Goal: Task Accomplishment & Management: Manage account settings

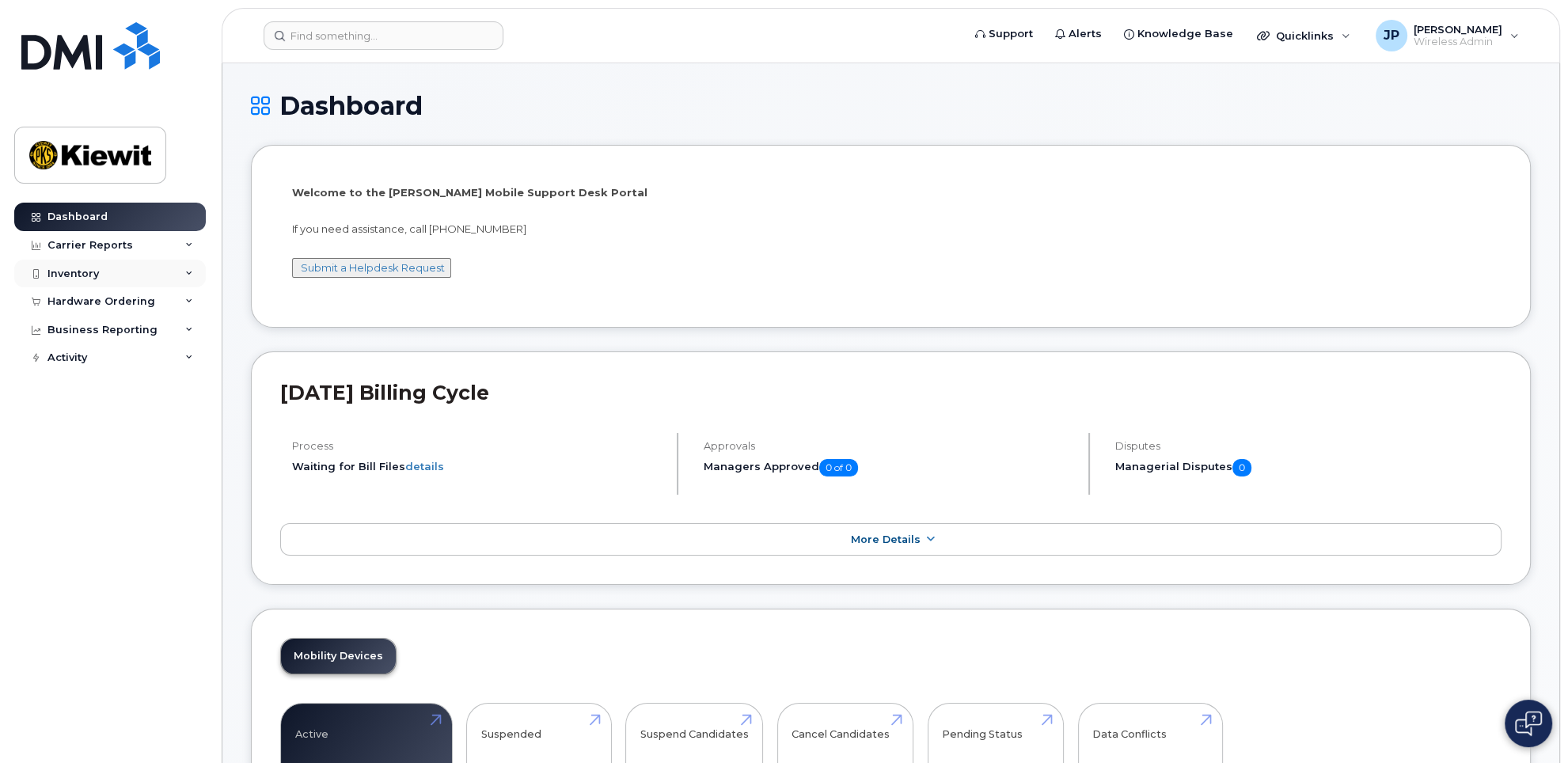
click at [87, 275] on div "Inventory" at bounding box center [73, 273] width 51 height 12
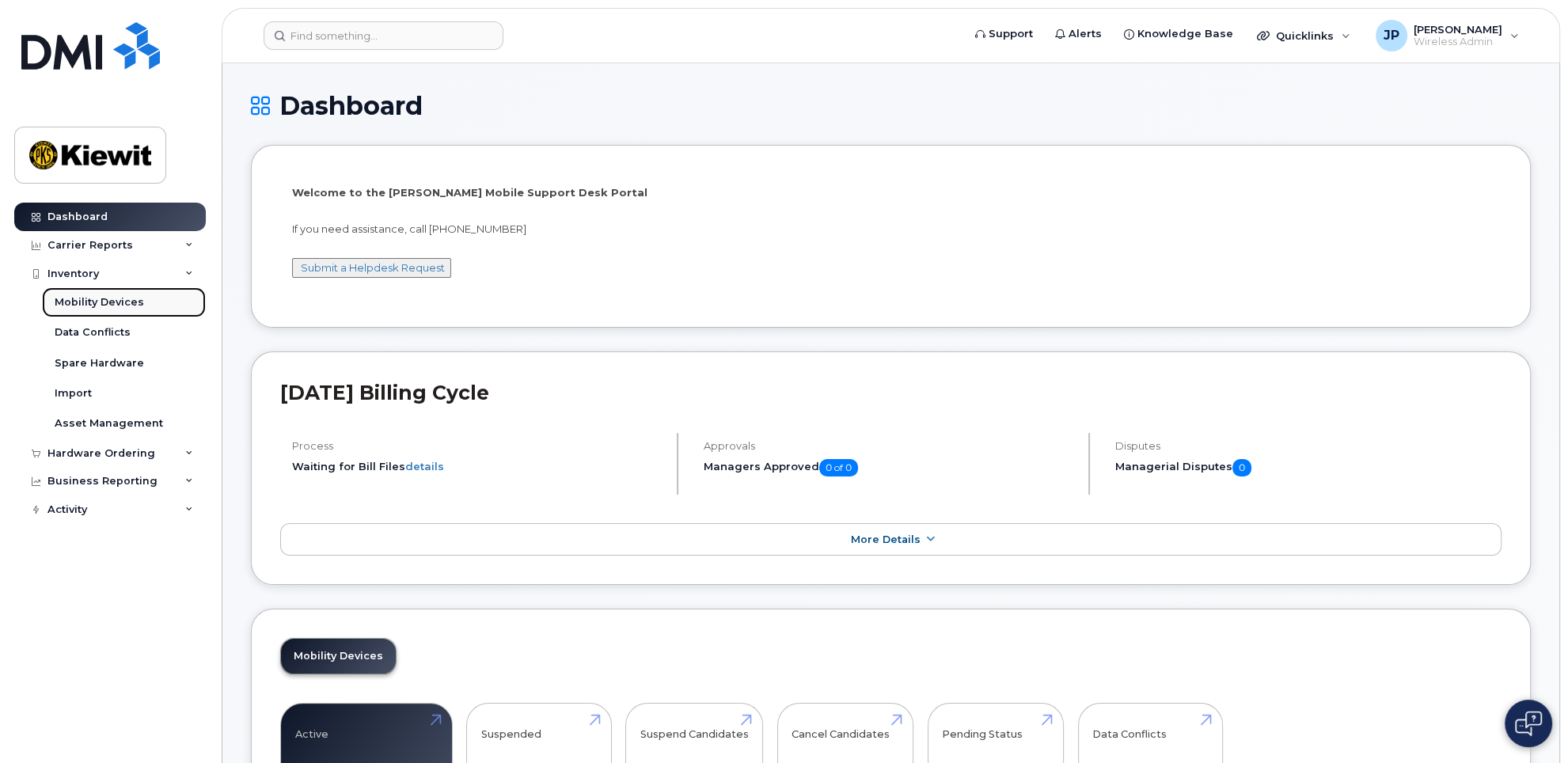
click at [117, 299] on div "Mobility Devices" at bounding box center [100, 302] width 90 height 14
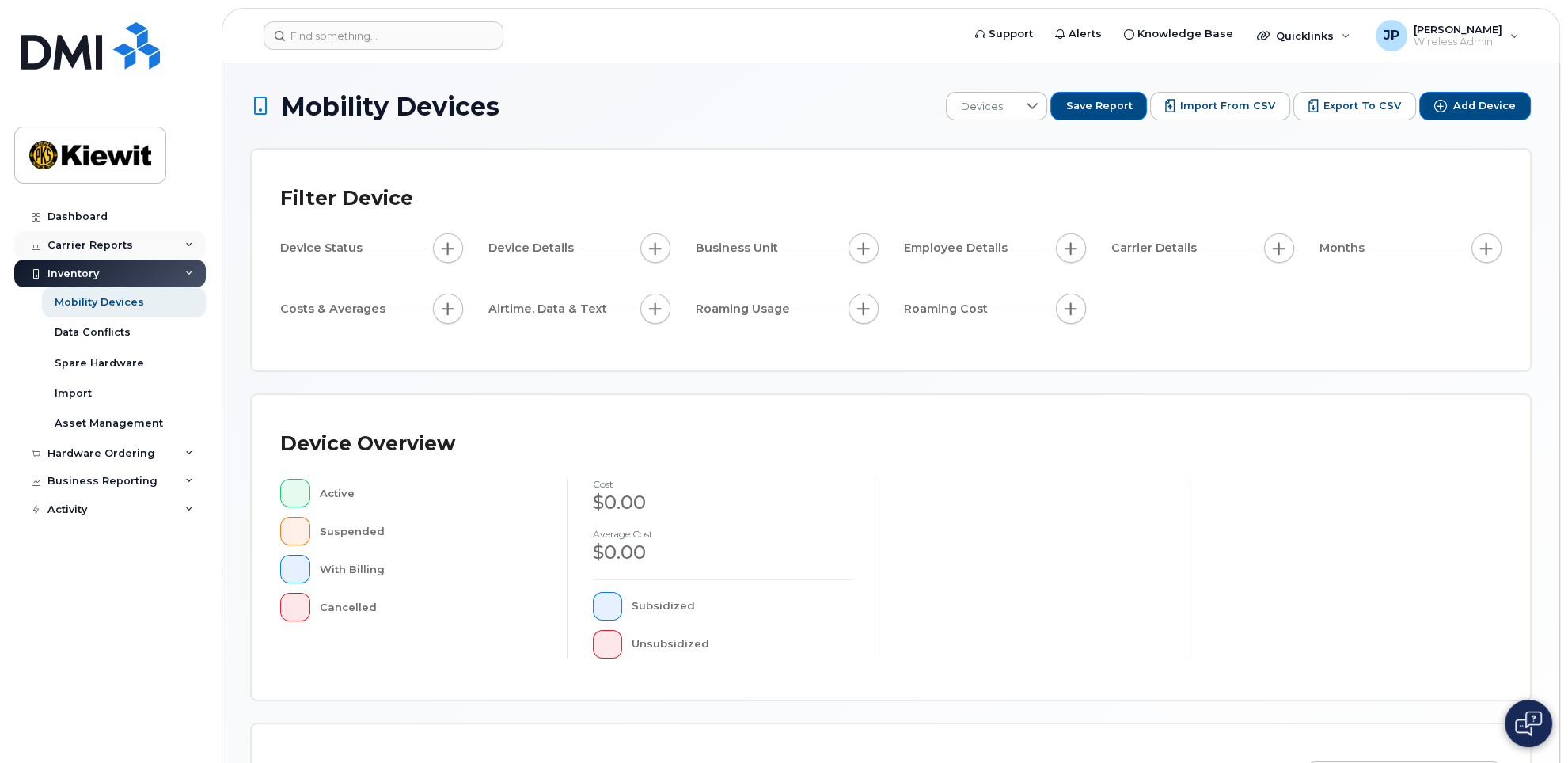
click at [91, 243] on div "Carrier Reports" at bounding box center [90, 245] width 86 height 12
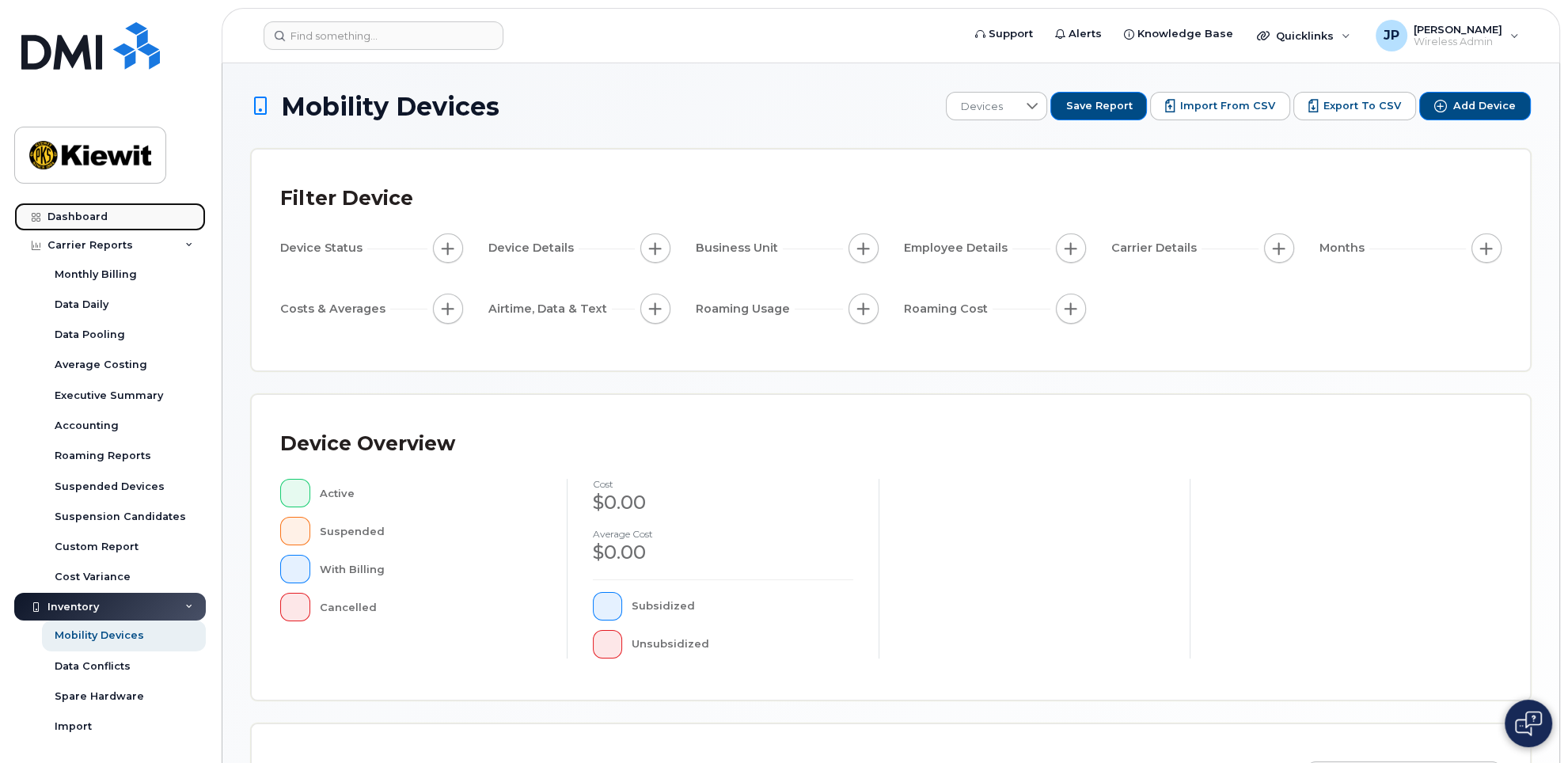
click at [80, 224] on link "Dashboard" at bounding box center [110, 217] width 192 height 28
click at [77, 215] on div "Dashboard" at bounding box center [77, 217] width 60 height 12
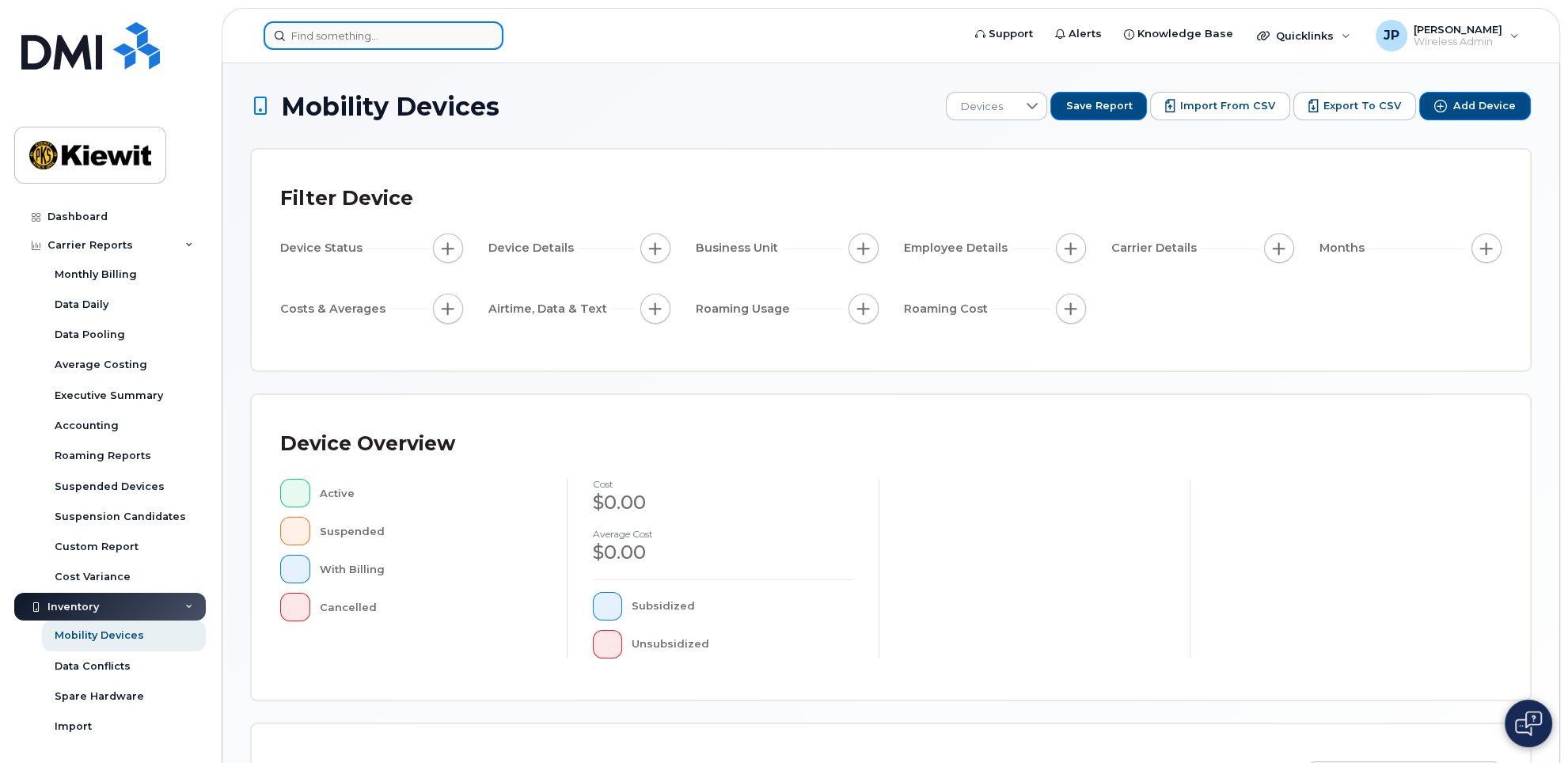
click at [348, 36] on input at bounding box center [383, 36] width 240 height 28
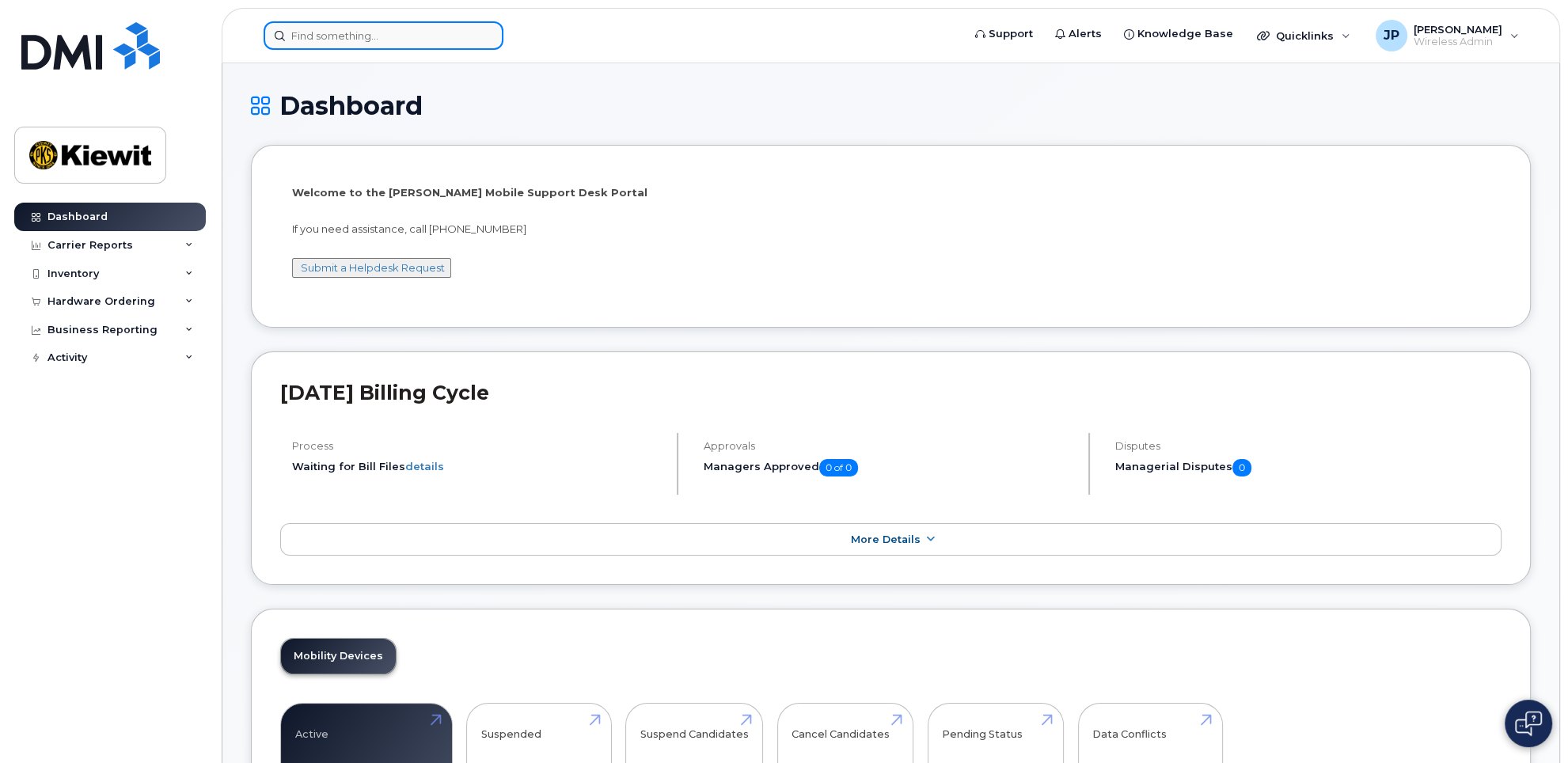
click at [348, 37] on input at bounding box center [383, 36] width 240 height 28
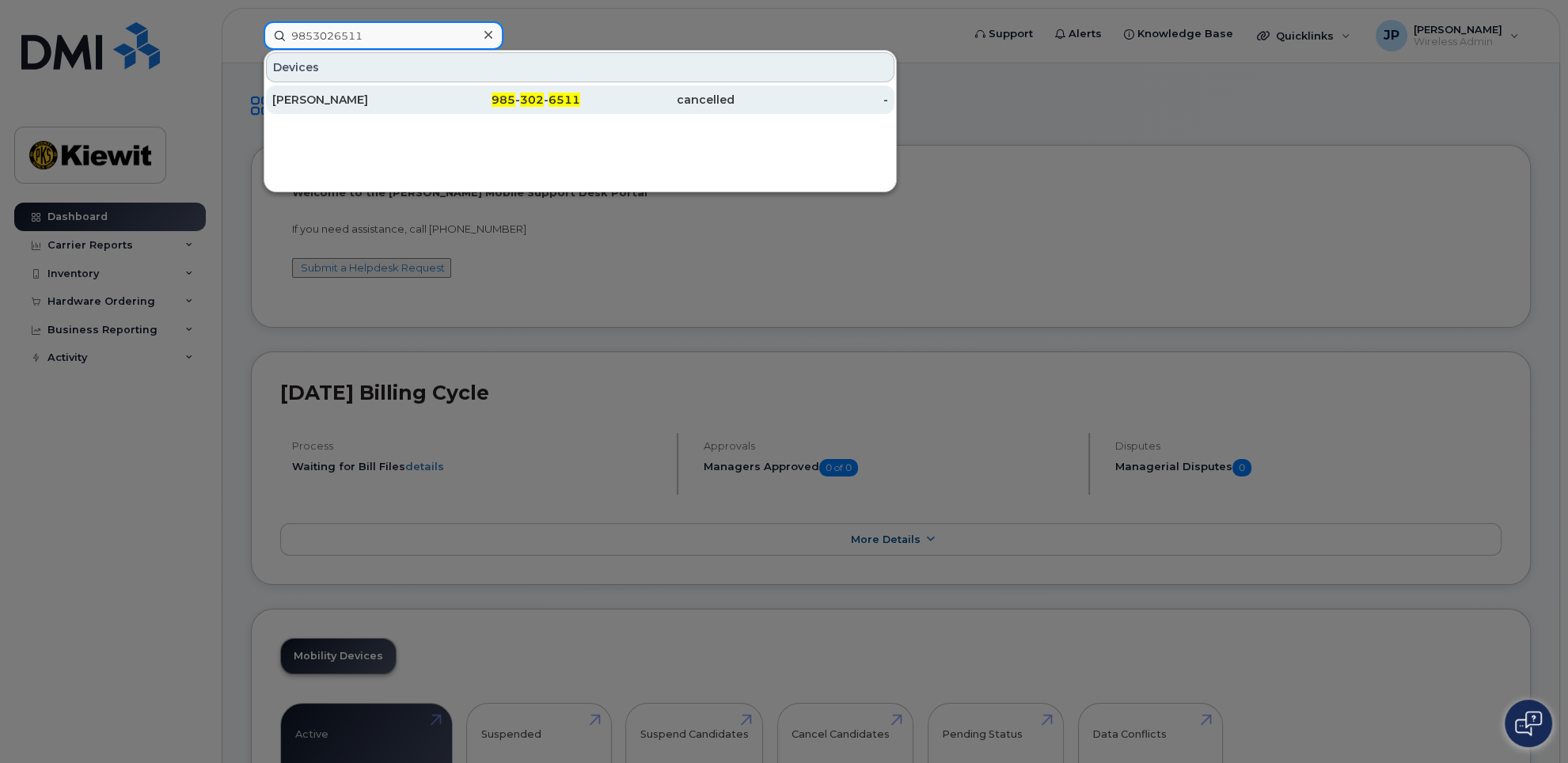
type input "9853026511"
click at [306, 95] on div "SAVANNAH DEMPSEY" at bounding box center [350, 100] width 154 height 16
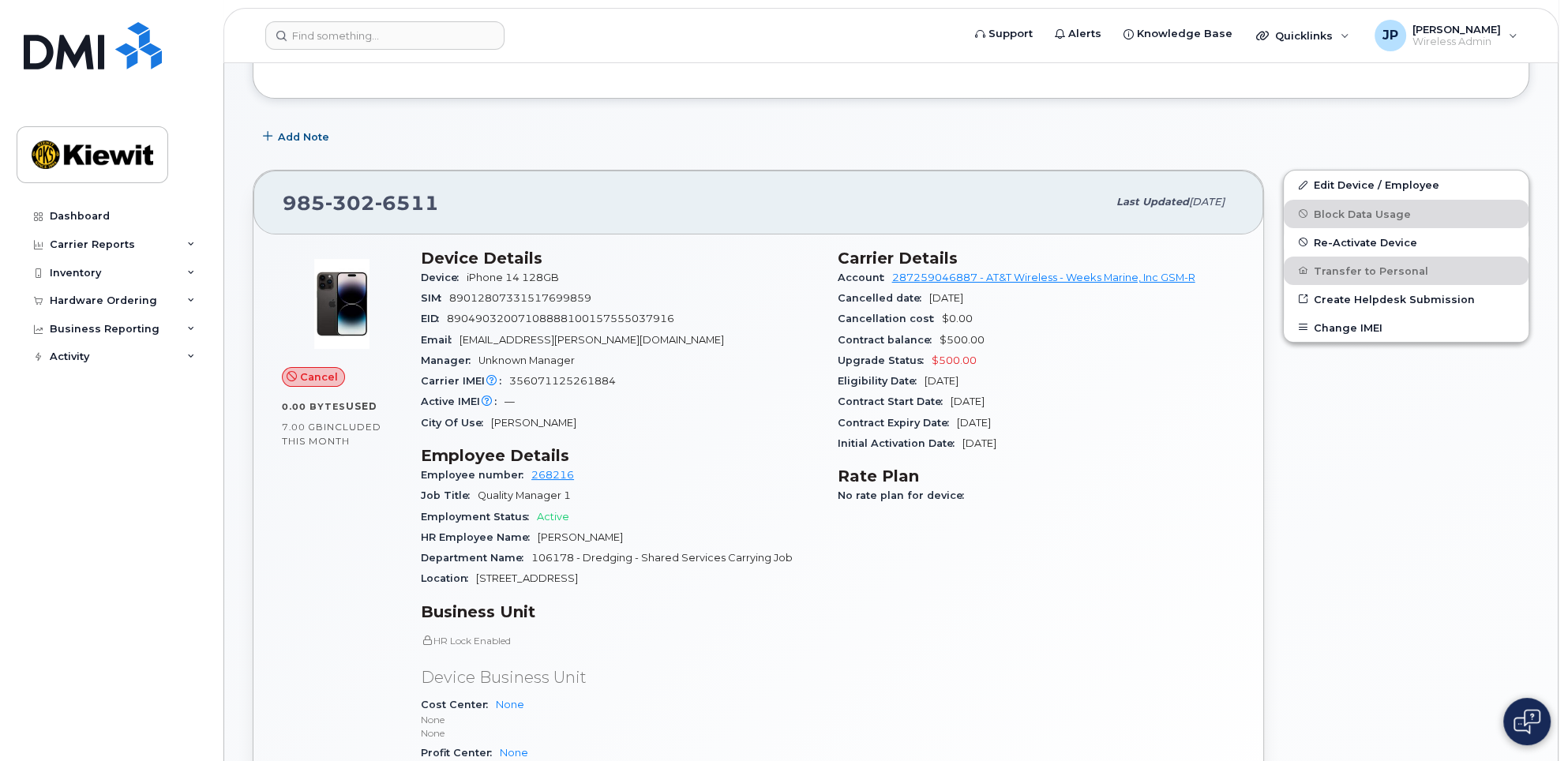
scroll to position [79, 0]
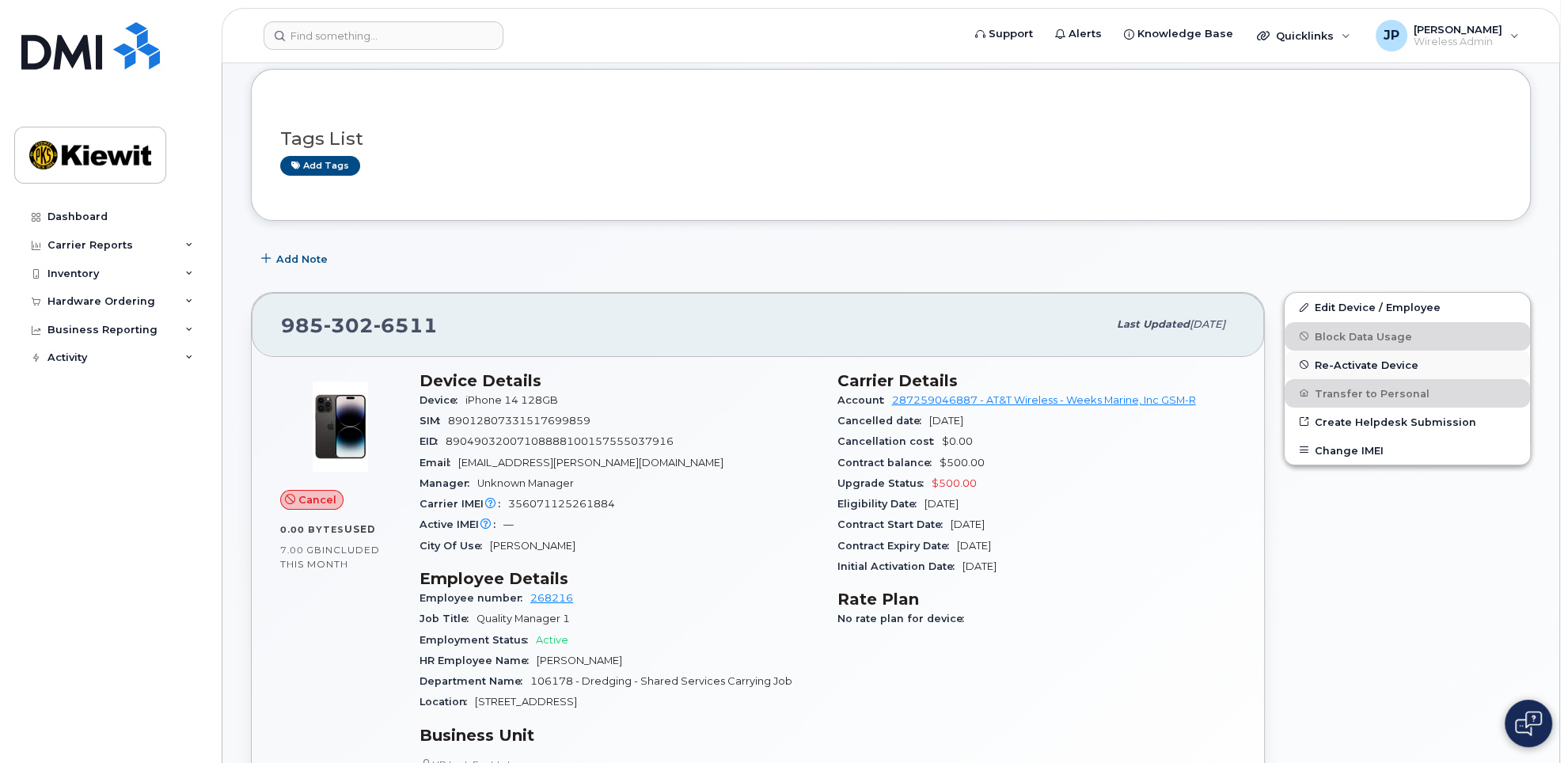
click at [1352, 360] on span "Re-Activate Device" at bounding box center [1366, 364] width 104 height 12
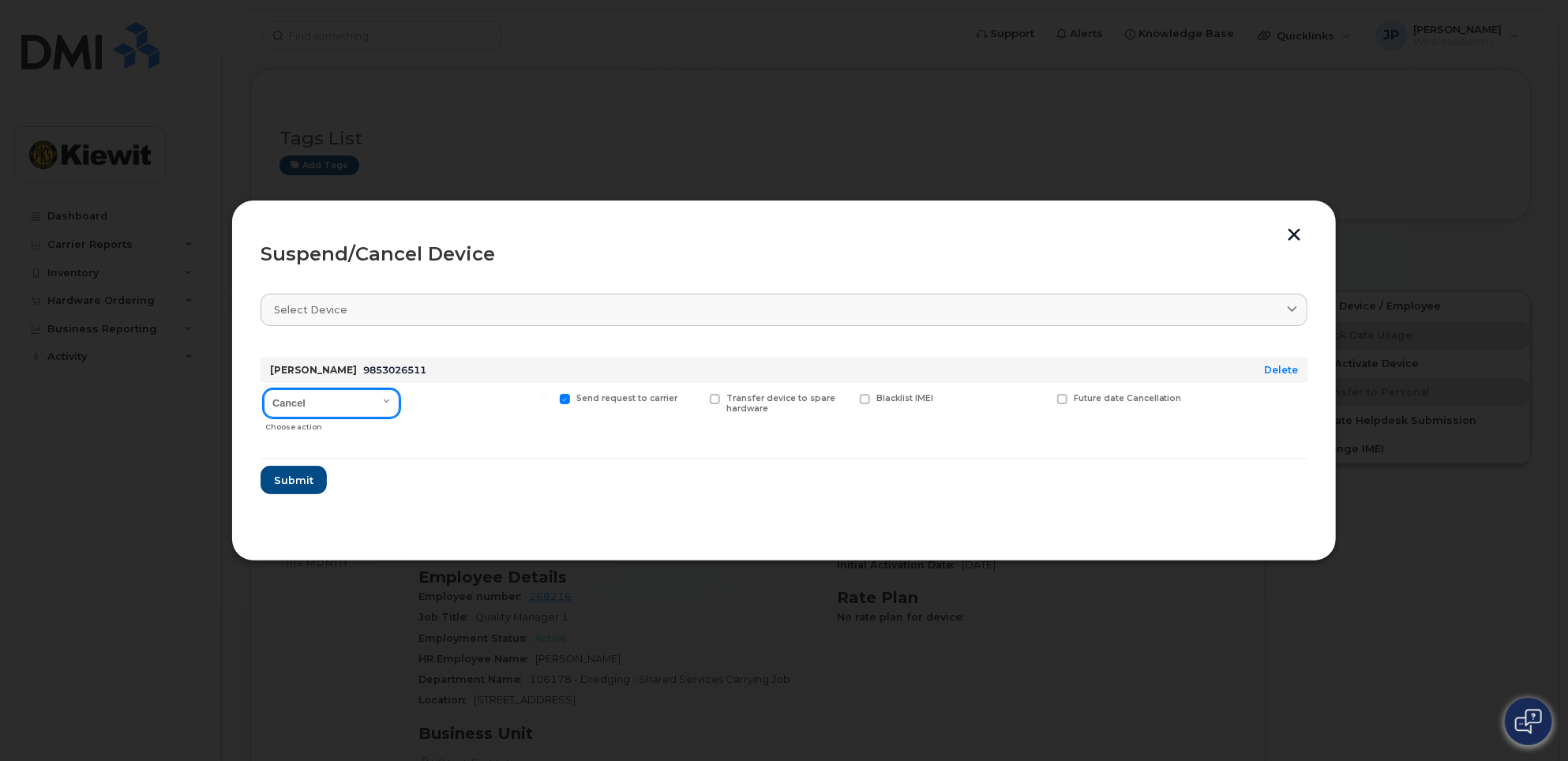
click at [329, 397] on select "Cancel Suspend - Reduced Rate Suspend - Full Rate Suspend - Lost Device/Stolen …" at bounding box center [331, 403] width 136 height 28
select select "[object Object]"
click at [263, 389] on select "Cancel Suspend - Reduced Rate Suspend - Full Rate Suspend - Lost Device/Stolen …" at bounding box center [331, 403] width 136 height 28
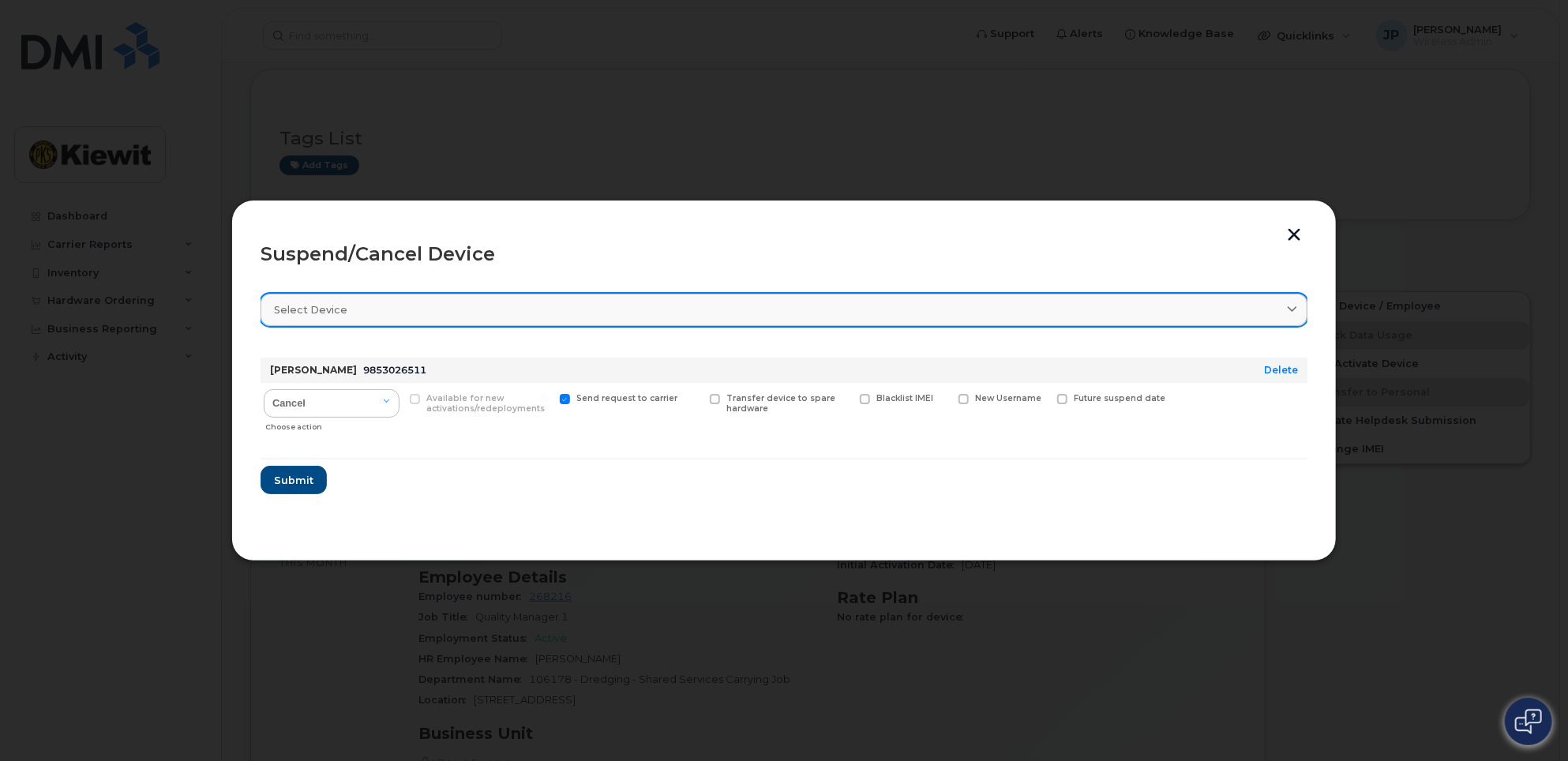
click at [351, 306] on div "Select device" at bounding box center [784, 310] width 1020 height 15
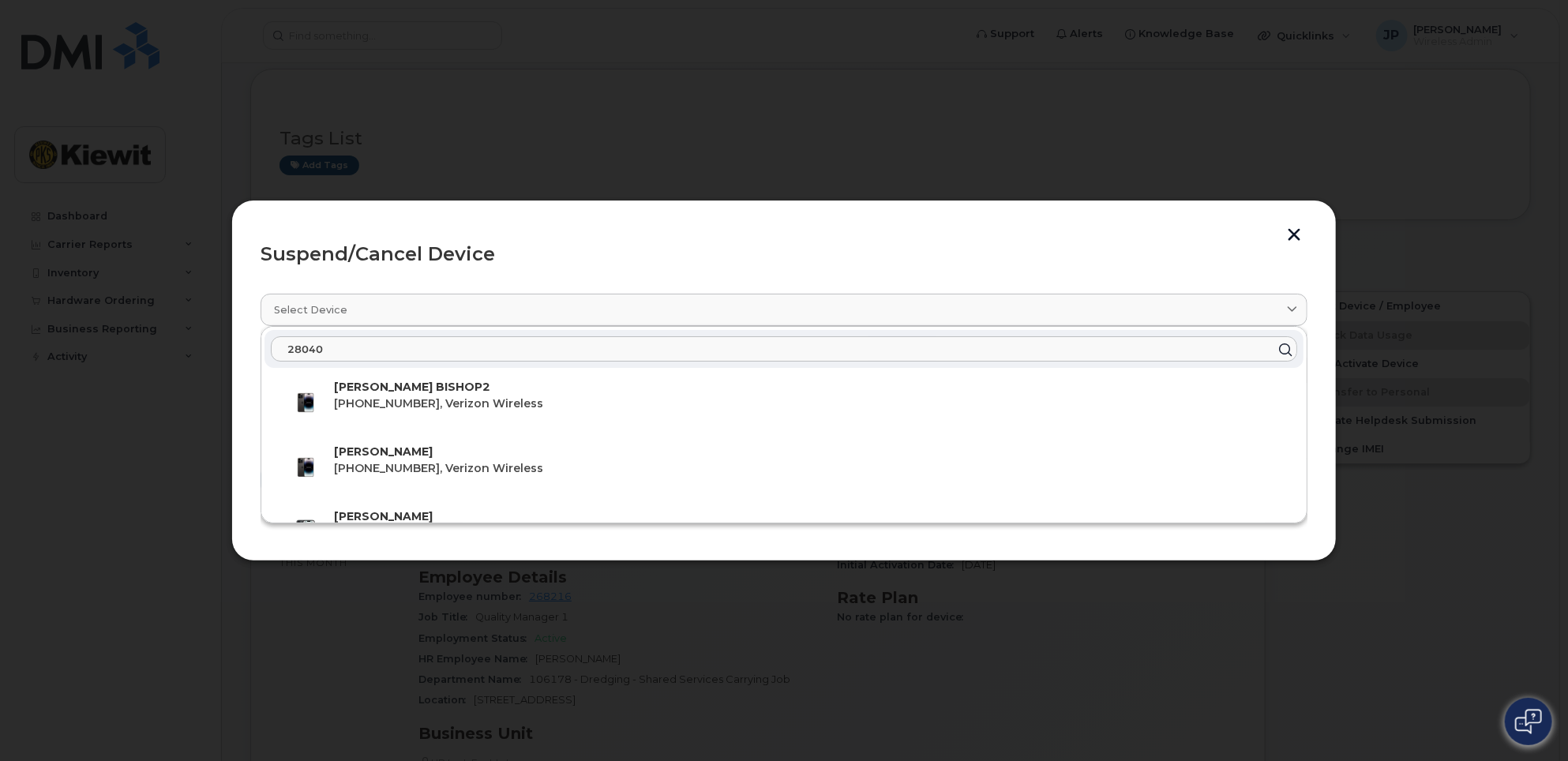
type input "280403"
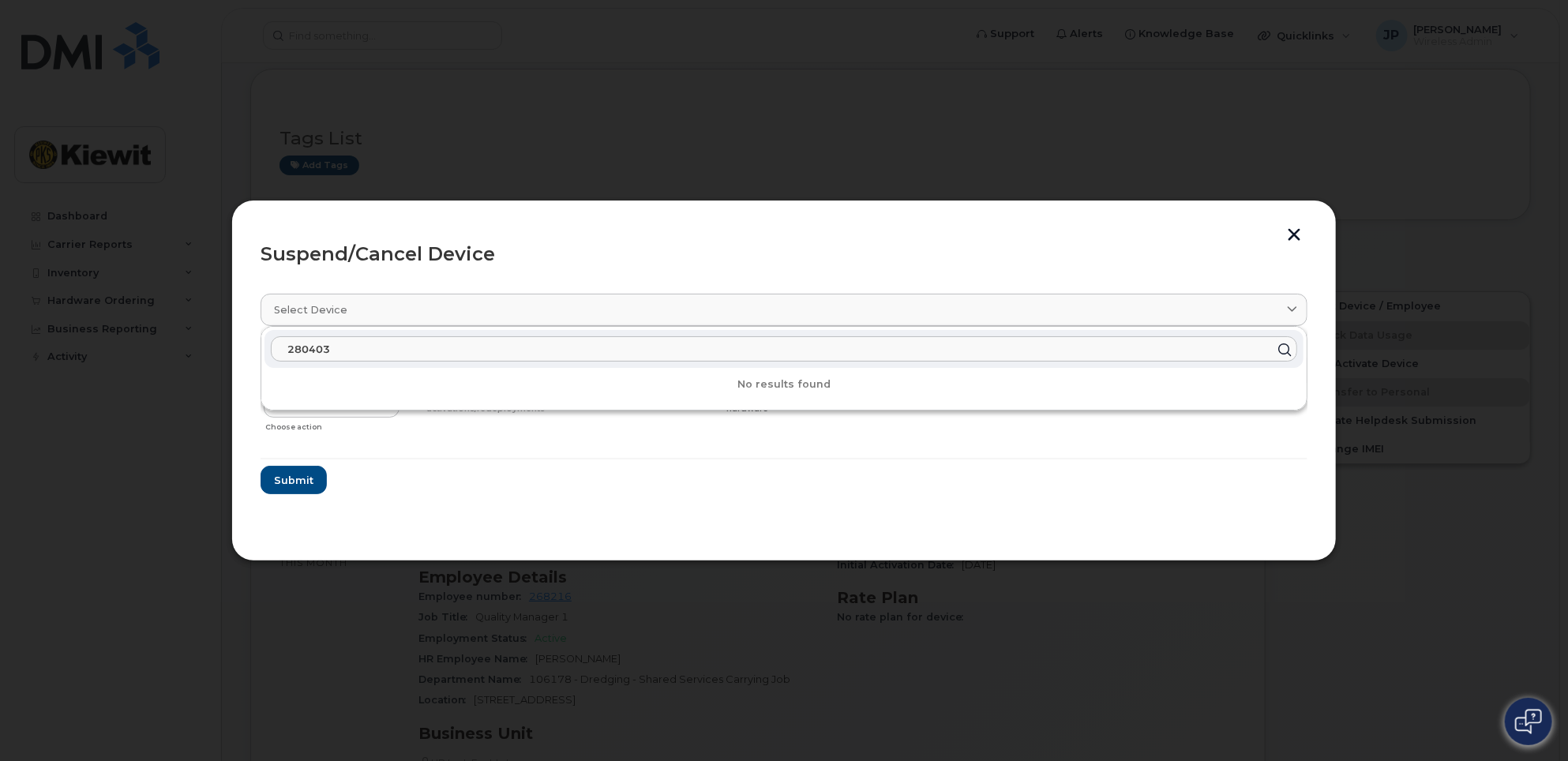
drag, startPoint x: 380, startPoint y: 347, endPoint x: 244, endPoint y: 375, distance: 138.9
click at [244, 375] on div "Suspend/Cancel Device Select device 280403 No results found SAVANNAH DEMPSEY 98…" at bounding box center [784, 380] width 1106 height 362
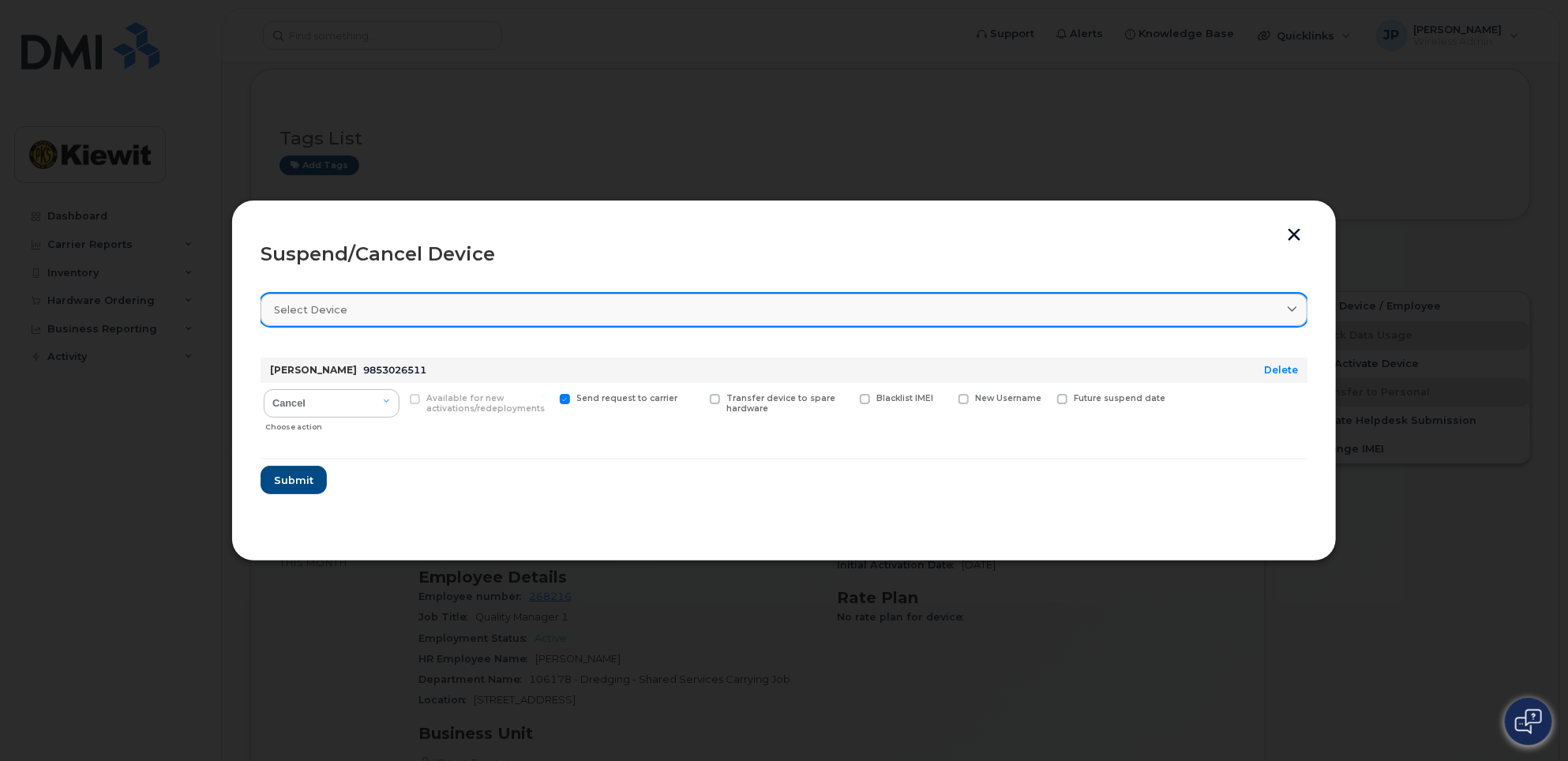
click at [376, 316] on div "Select device" at bounding box center [784, 310] width 1020 height 15
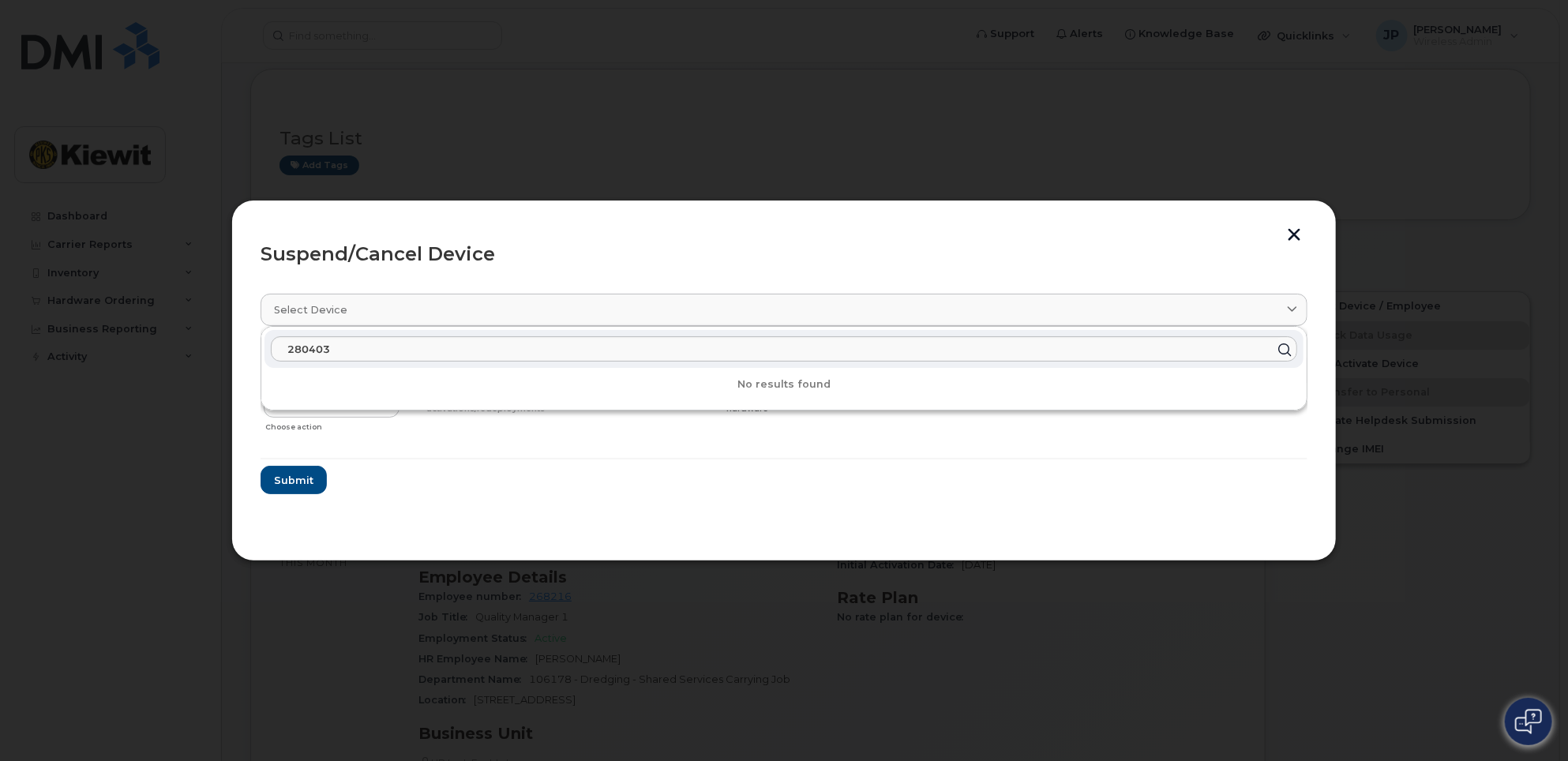
drag, startPoint x: 239, startPoint y: 303, endPoint x: 250, endPoint y: 309, distance: 12.5
click at [238, 302] on div "Suspend/Cancel Device Select device 280403 No results found SAVANNAH DEMPSEY 98…" at bounding box center [784, 380] width 1106 height 362
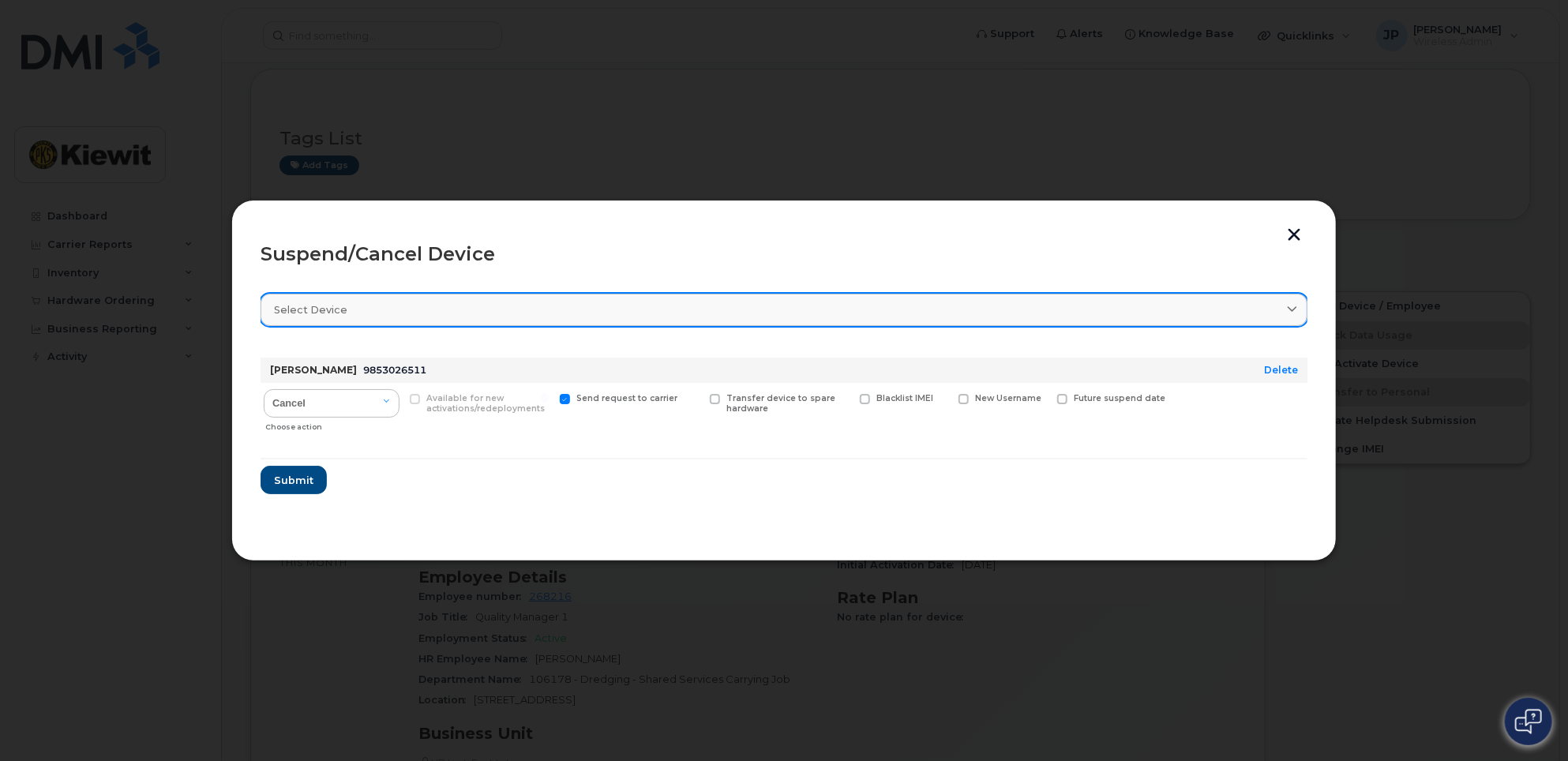
click at [321, 302] on span "Select device" at bounding box center [311, 310] width 74 height 15
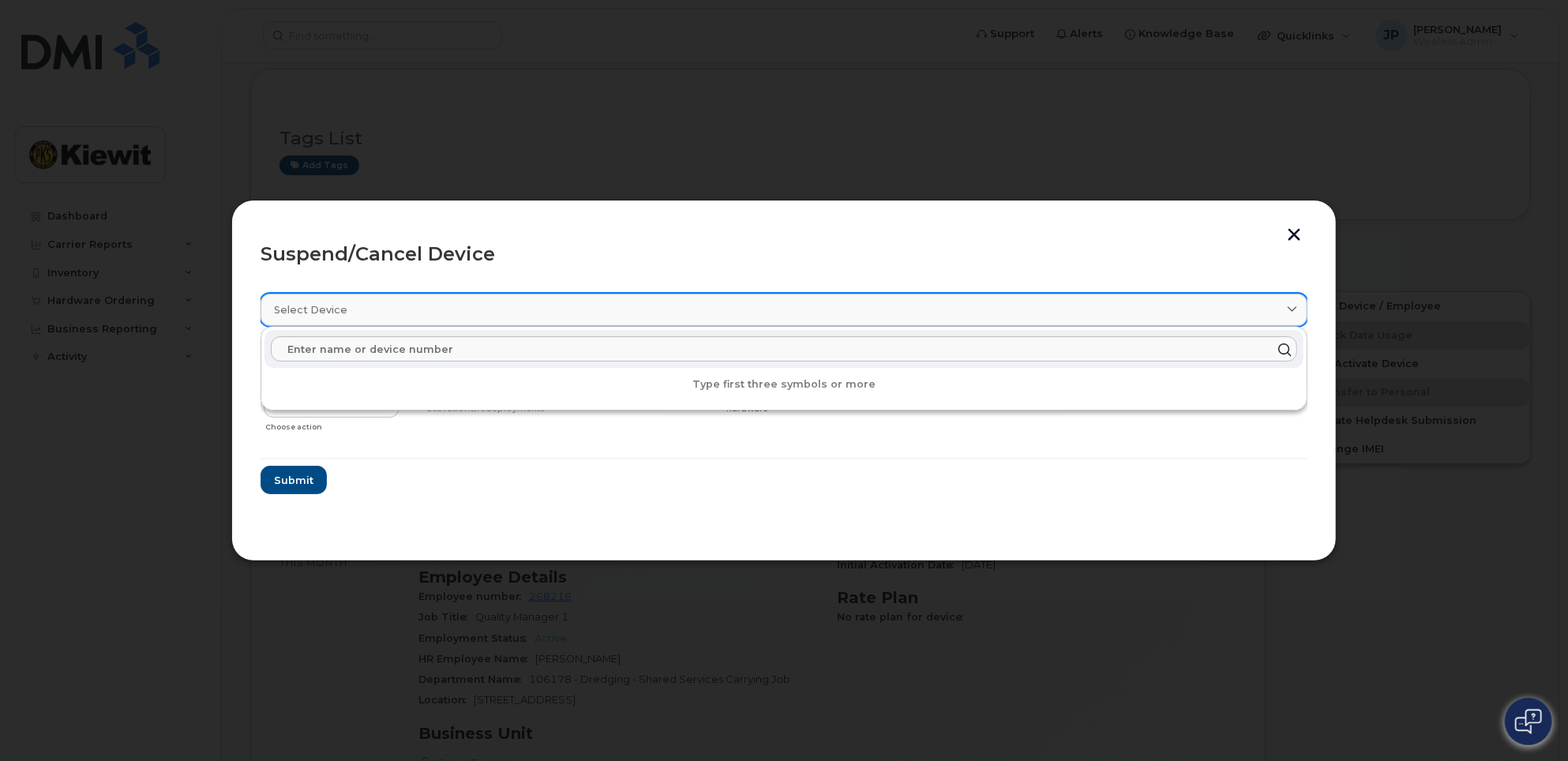
click at [385, 296] on link "Select device" at bounding box center [784, 310] width 1047 height 32
click at [376, 256] on div "Suspend/Cancel Device" at bounding box center [784, 254] width 1047 height 19
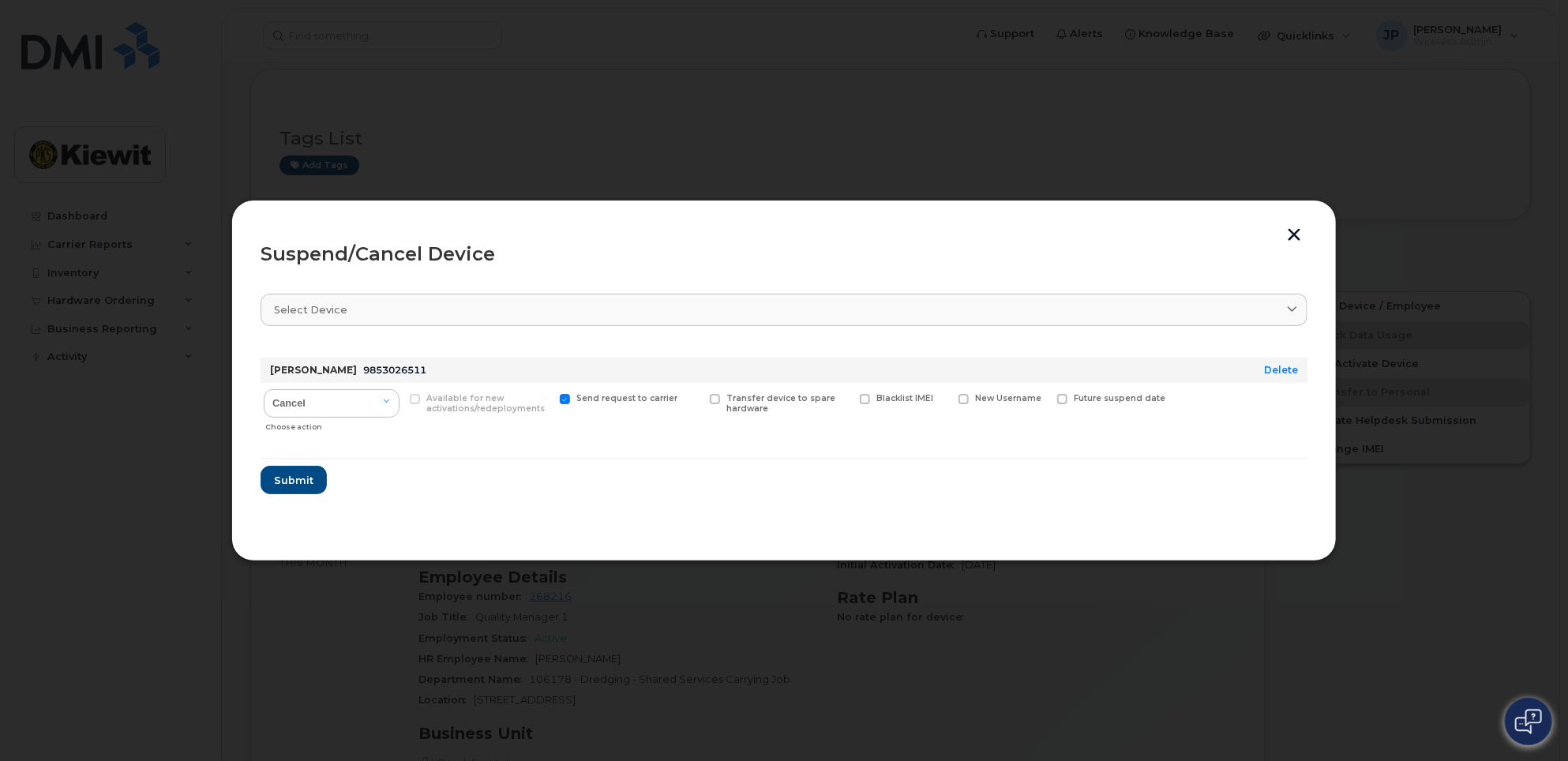
click at [334, 368] on strong "SAVANNAH DEMPSEY" at bounding box center [313, 369] width 87 height 12
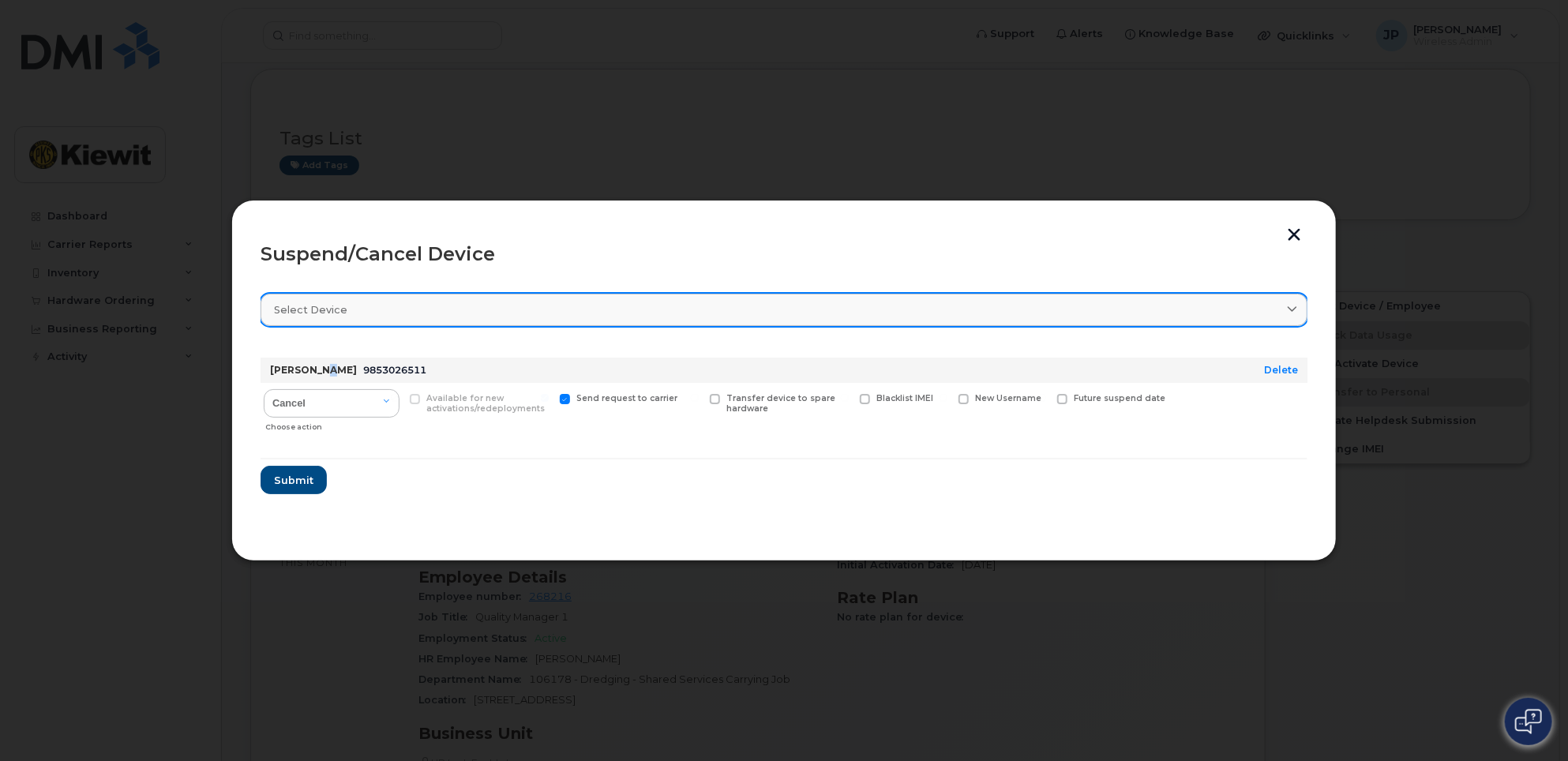
click at [393, 310] on div "Select device" at bounding box center [784, 310] width 1020 height 15
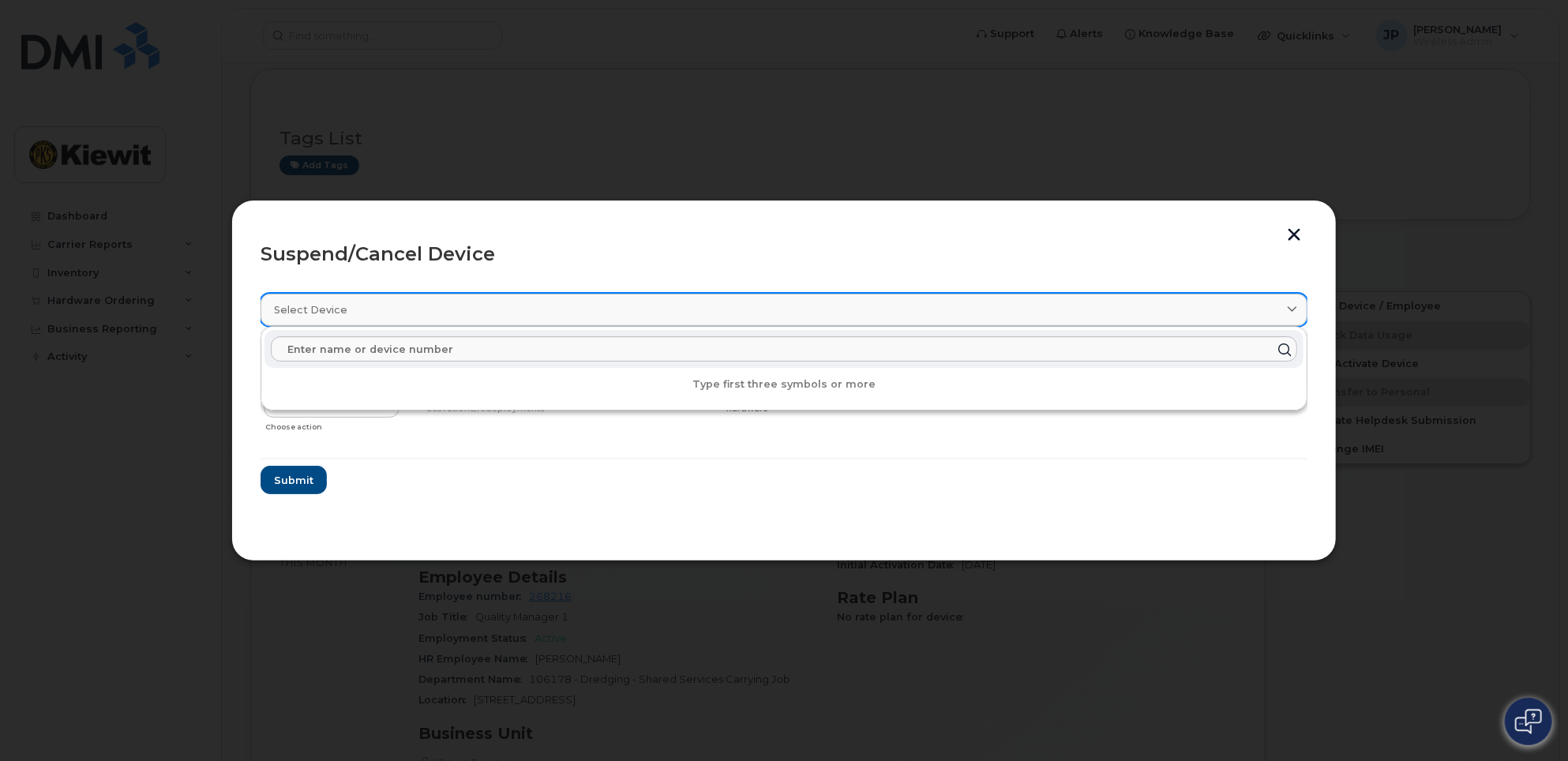
click at [320, 312] on span "Select device" at bounding box center [311, 310] width 74 height 15
click at [324, 305] on span "Select device" at bounding box center [311, 310] width 74 height 15
click at [330, 353] on input "text" at bounding box center [784, 349] width 1026 height 26
click at [486, 354] on input "text" at bounding box center [784, 349] width 1026 height 26
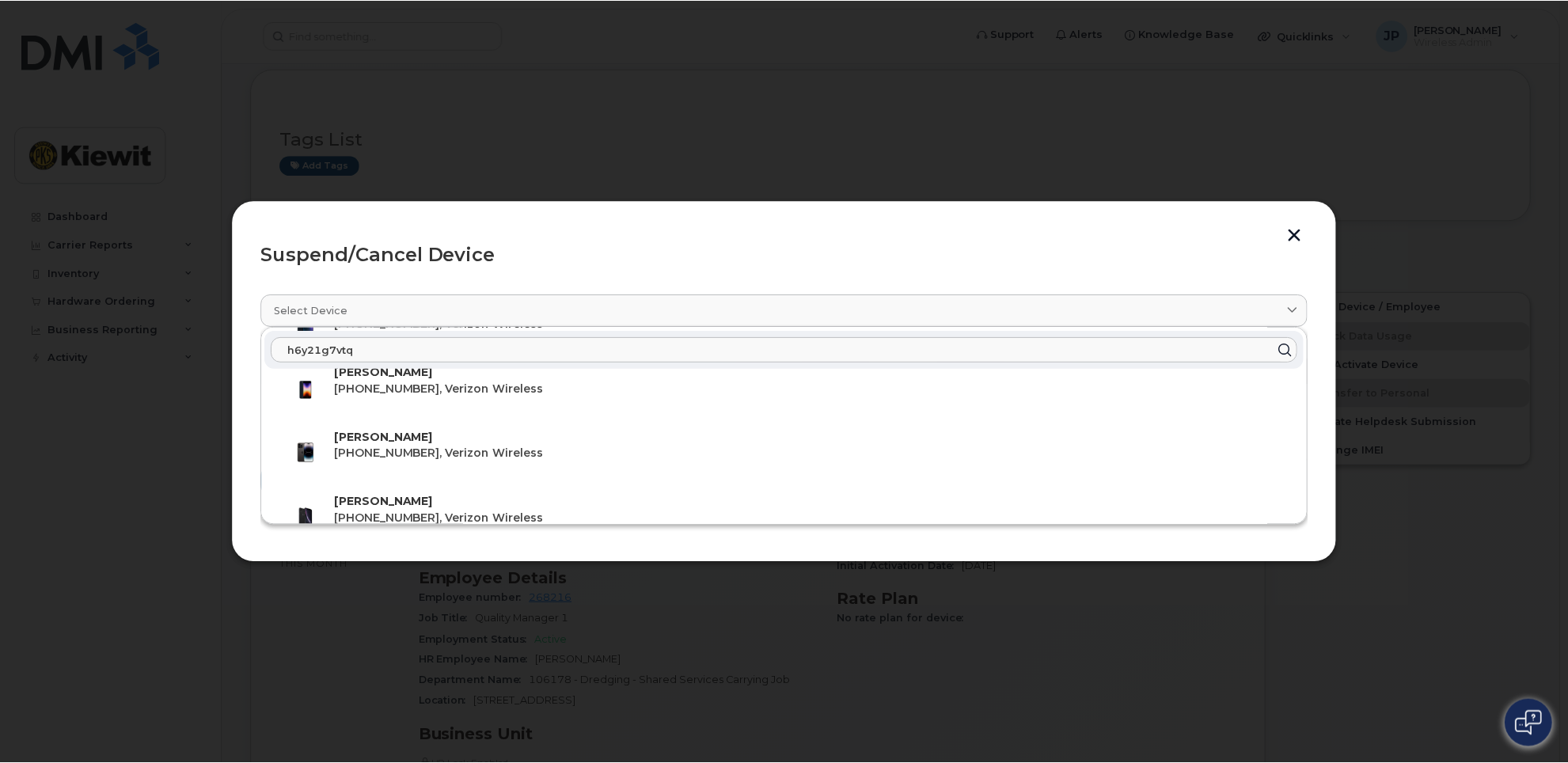
scroll to position [1266, 0]
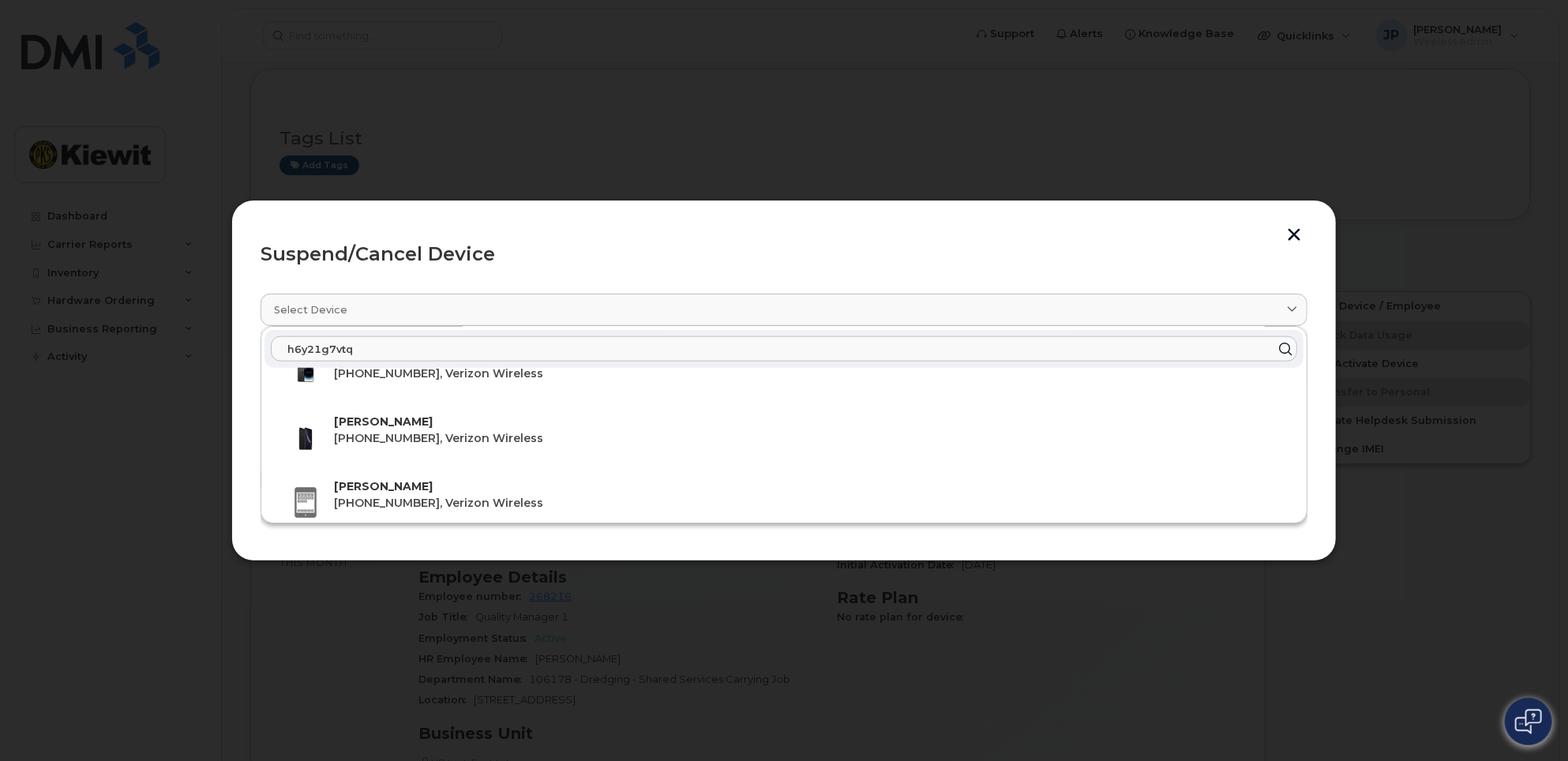
type input "h6y21g7vtq"
click at [188, 322] on div at bounding box center [784, 380] width 1568 height 761
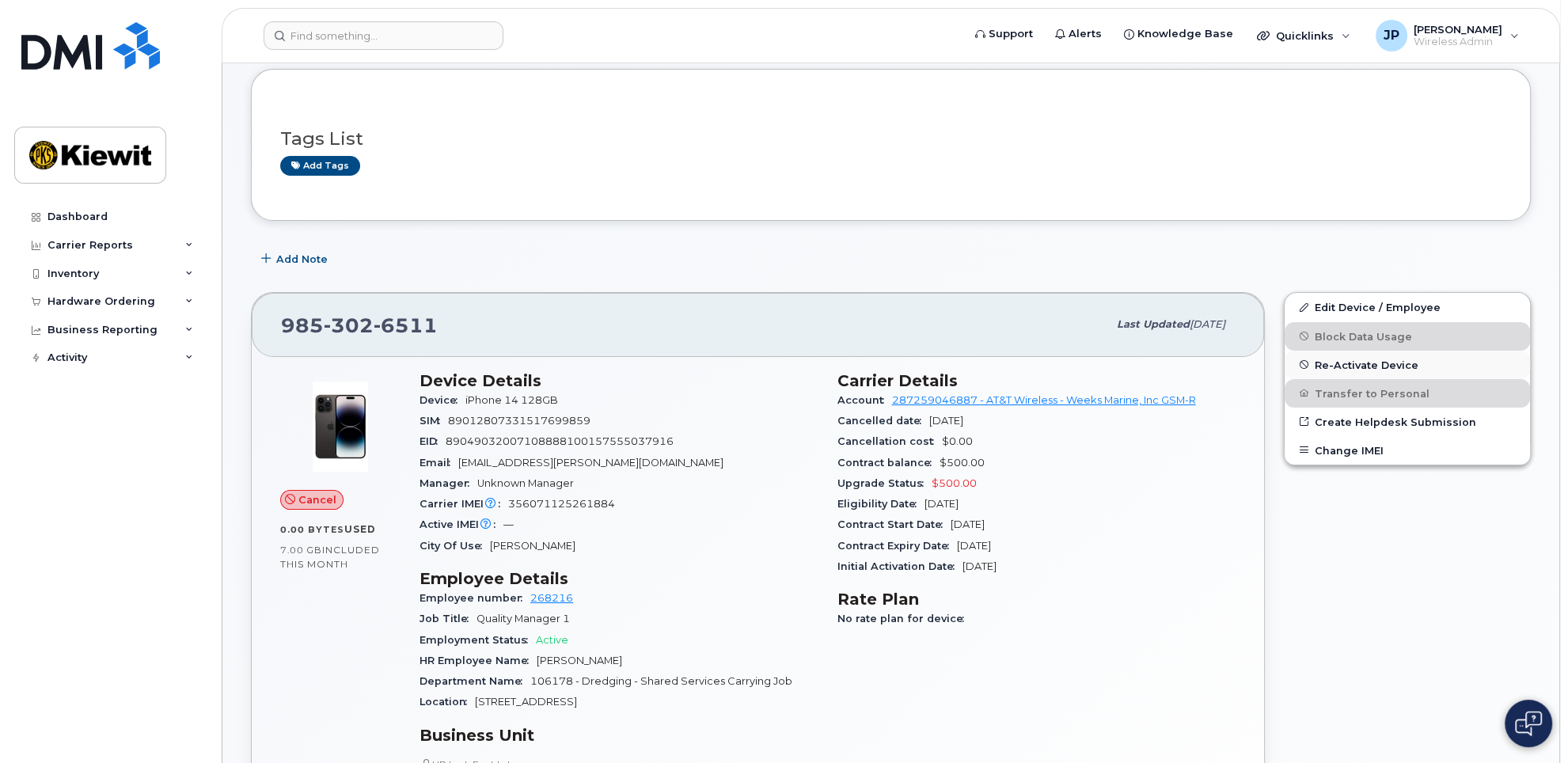
click at [1349, 361] on span "Re-Activate Device" at bounding box center [1366, 364] width 104 height 12
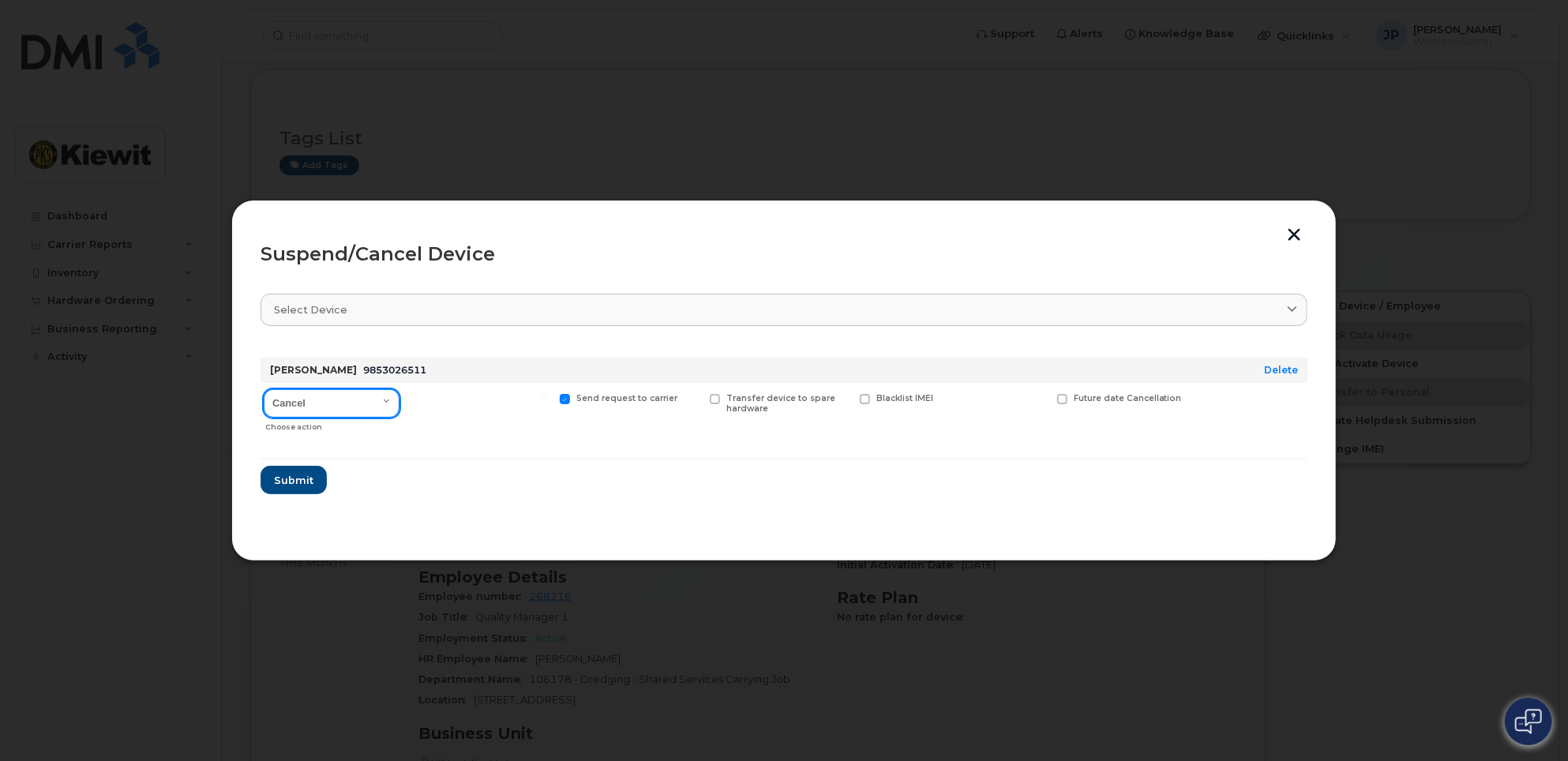
click at [331, 395] on select "Cancel Suspend - Reduced Rate Suspend - Full Rate Suspend - Lost Device/Stolen …" at bounding box center [331, 403] width 136 height 28
select select "[object Object]"
click at [263, 389] on select "Cancel Suspend - Reduced Rate Suspend - Full Rate Suspend - Lost Device/Stolen …" at bounding box center [331, 403] width 136 height 28
click at [302, 478] on span "Submit" at bounding box center [293, 480] width 40 height 15
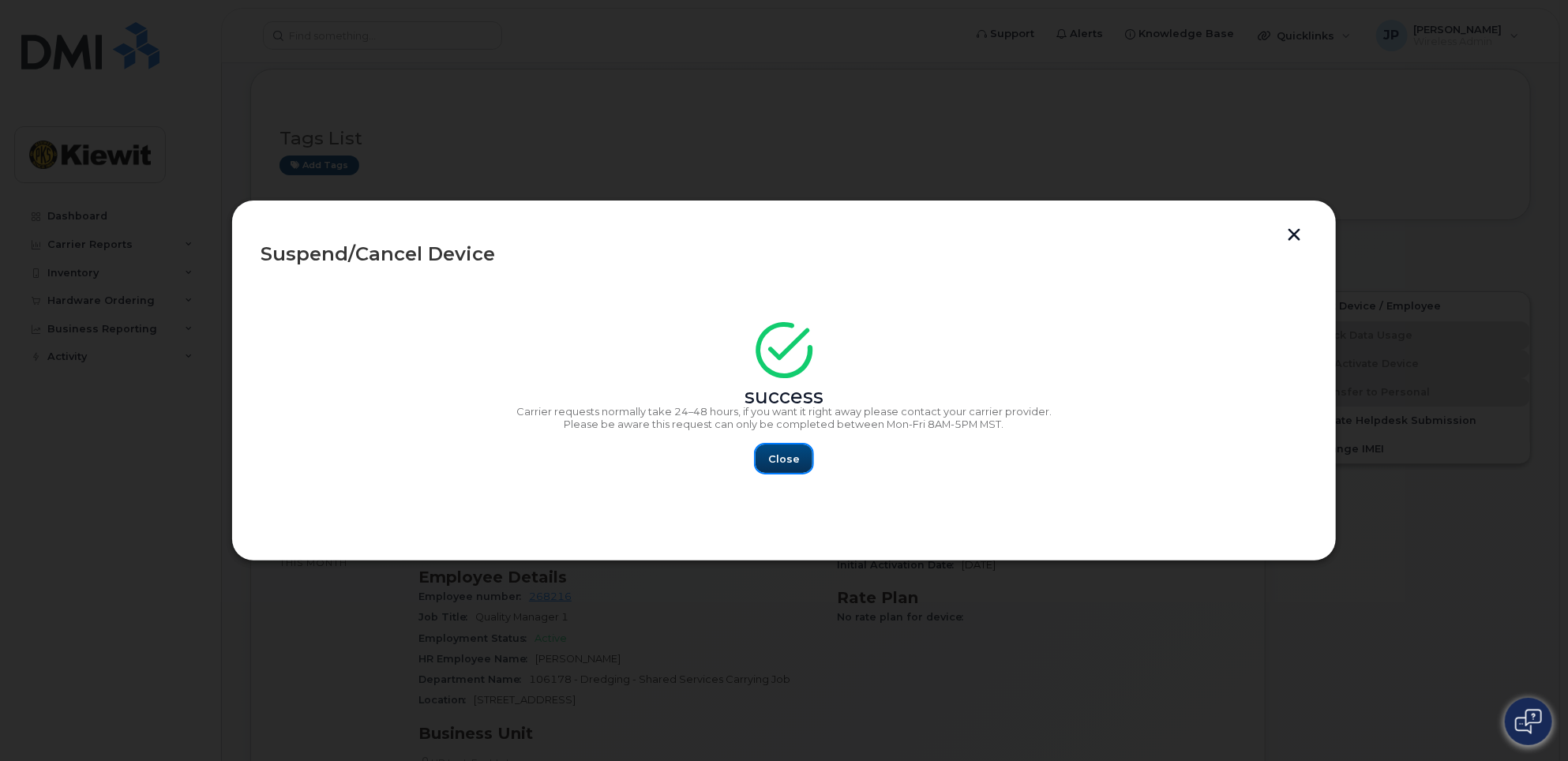
click at [789, 461] on span "Close" at bounding box center [784, 459] width 31 height 15
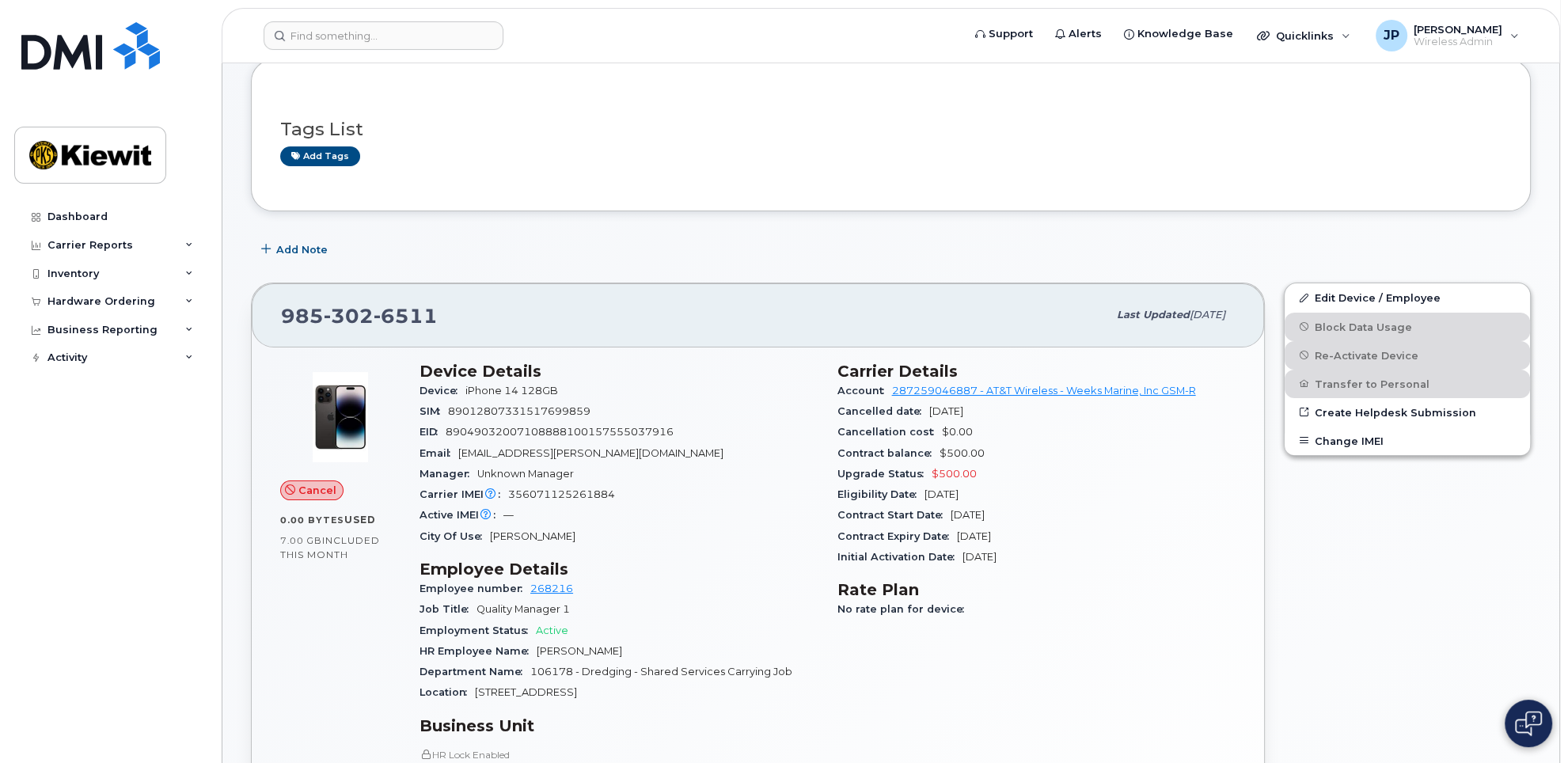
scroll to position [0, 0]
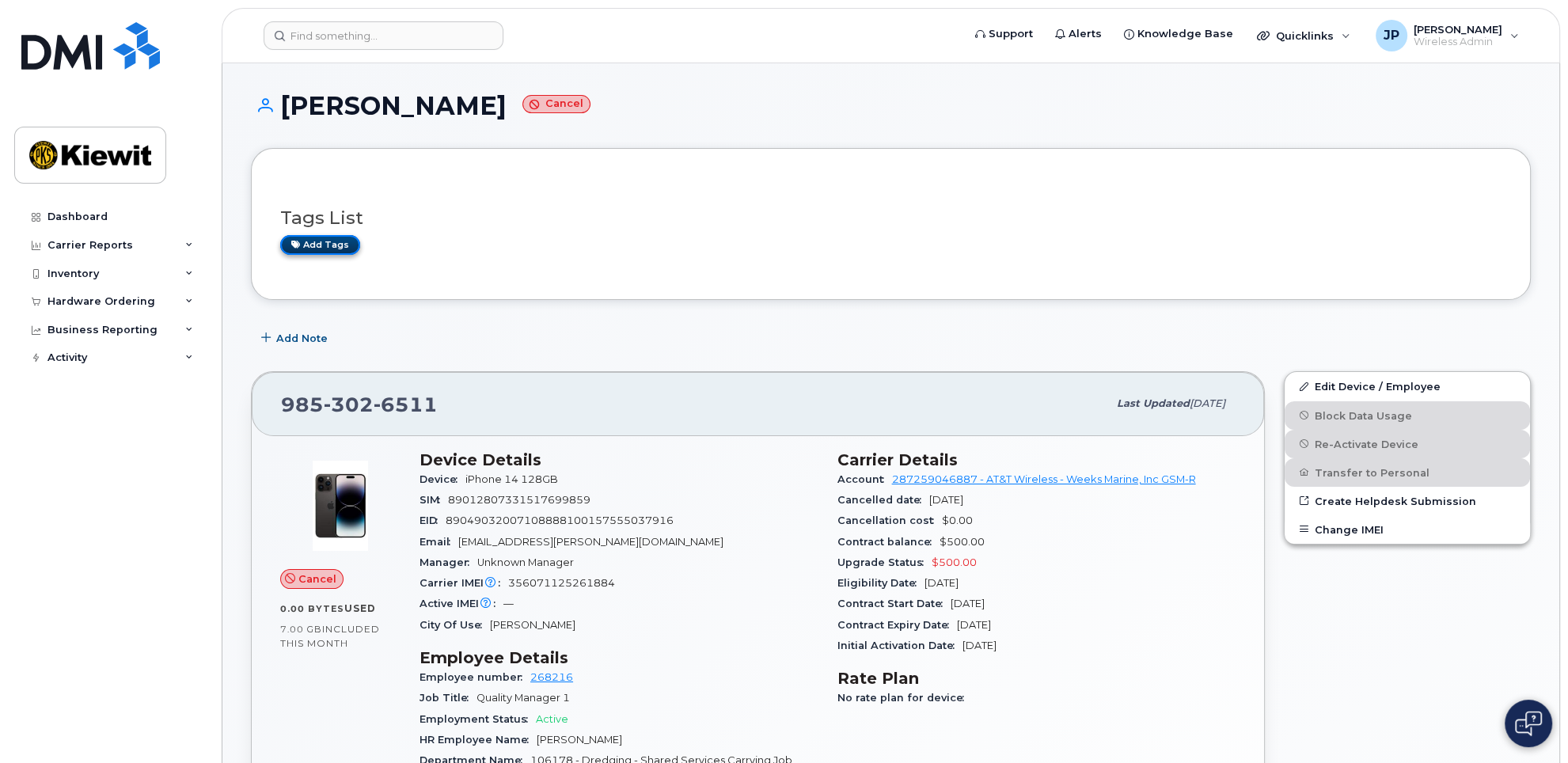
click at [324, 243] on link "Add tags" at bounding box center [320, 245] width 80 height 20
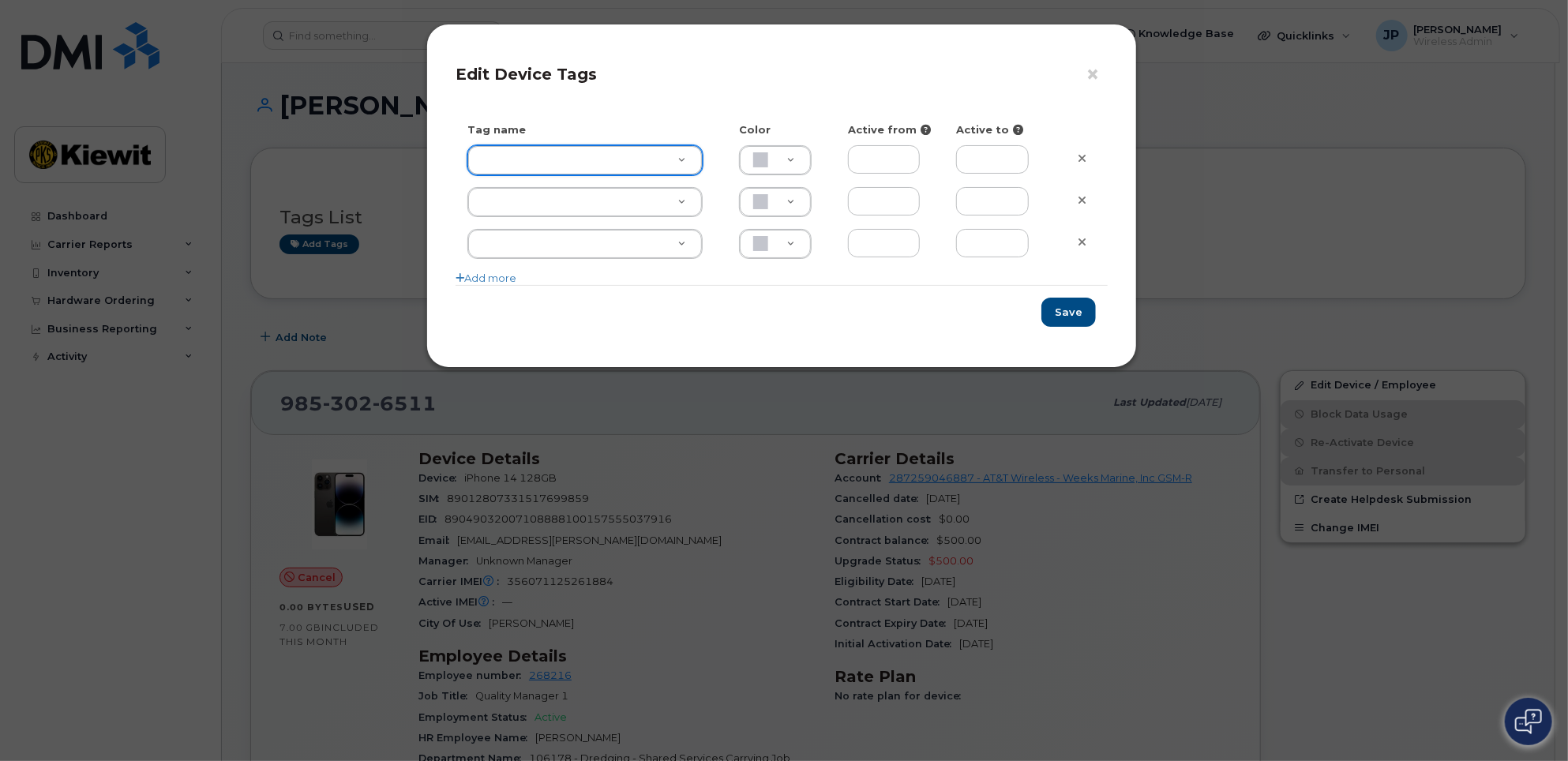
drag, startPoint x: 635, startPoint y: 91, endPoint x: 658, endPoint y: 91, distance: 23.0
click at [1095, 73] on button "×" at bounding box center [1097, 75] width 22 height 24
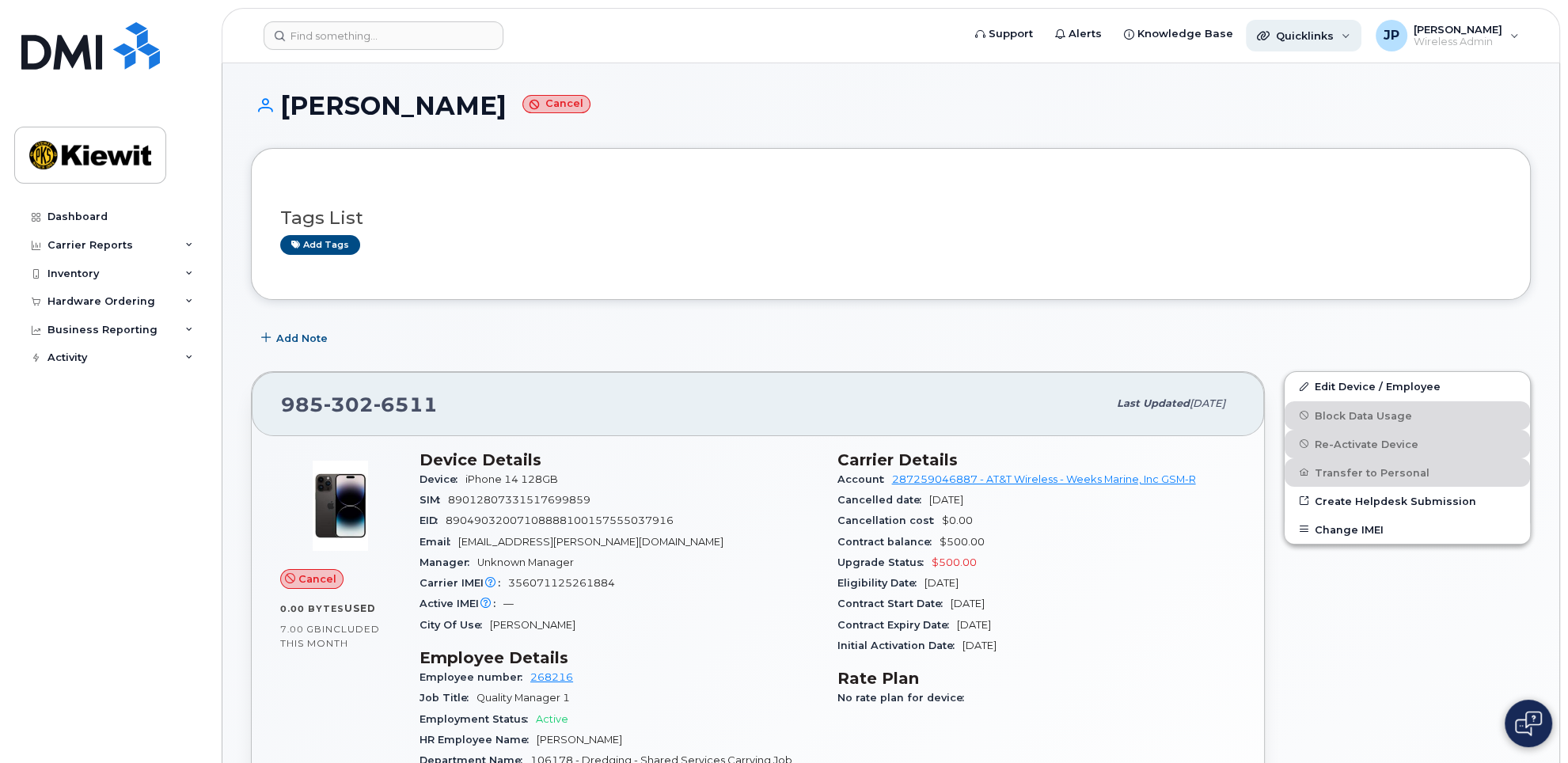
click at [1311, 38] on span "Quicklinks" at bounding box center [1306, 35] width 58 height 12
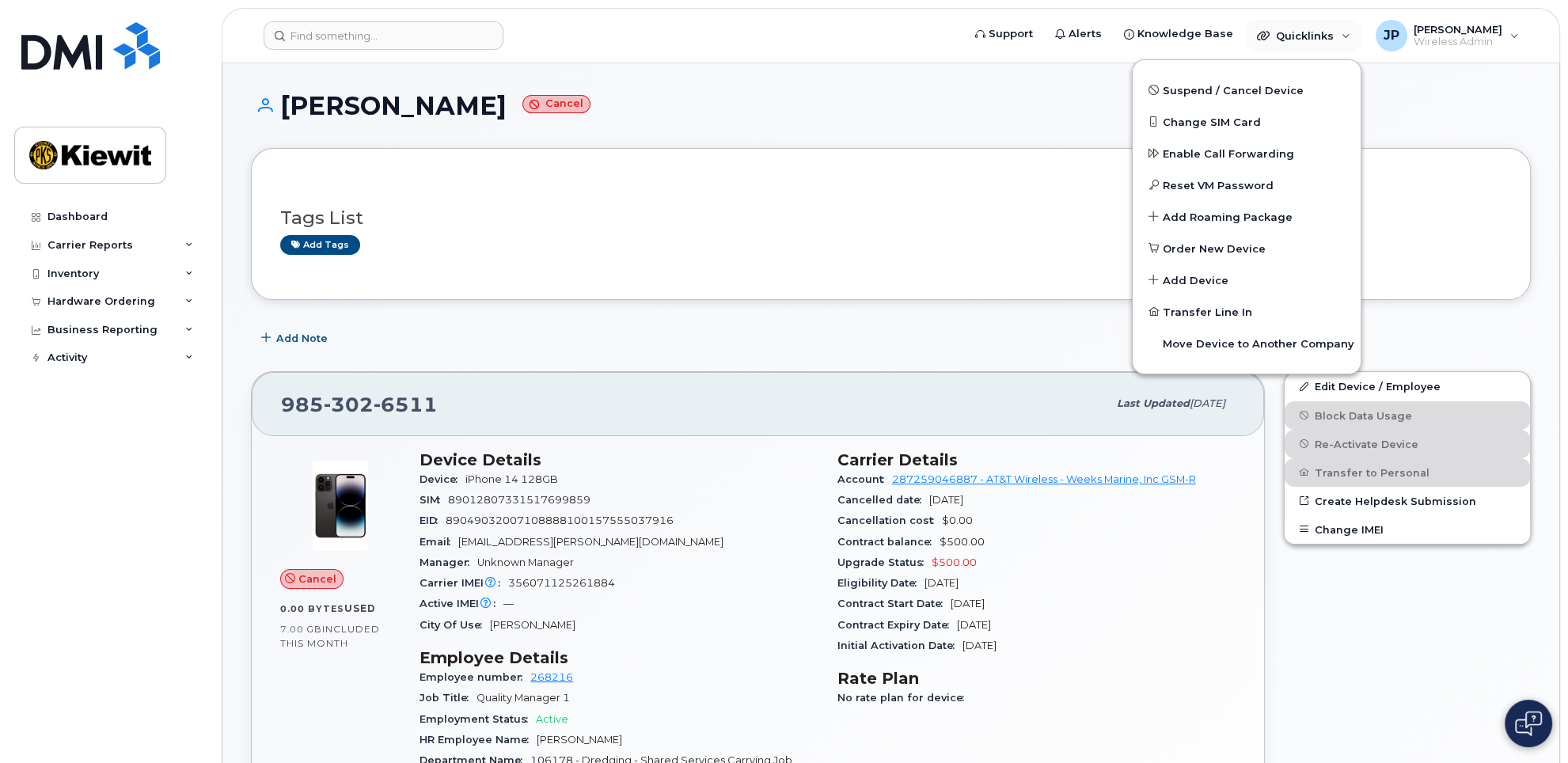
click at [820, 113] on h1 "SAVANNAH DEMPSEY Cancel" at bounding box center [890, 105] width 1280 height 27
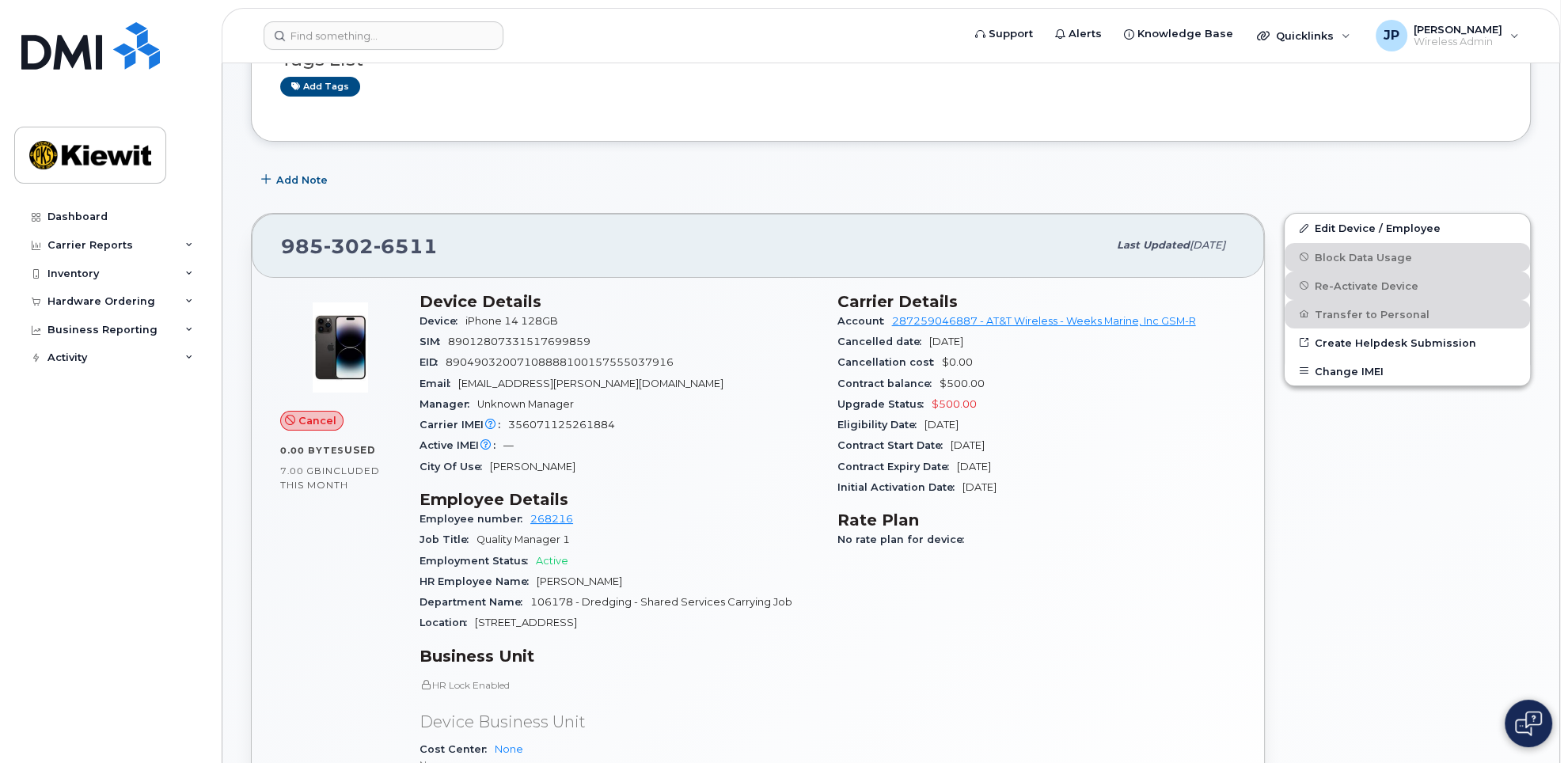
scroll to position [79, 0]
